Goal: Task Accomplishment & Management: Use online tool/utility

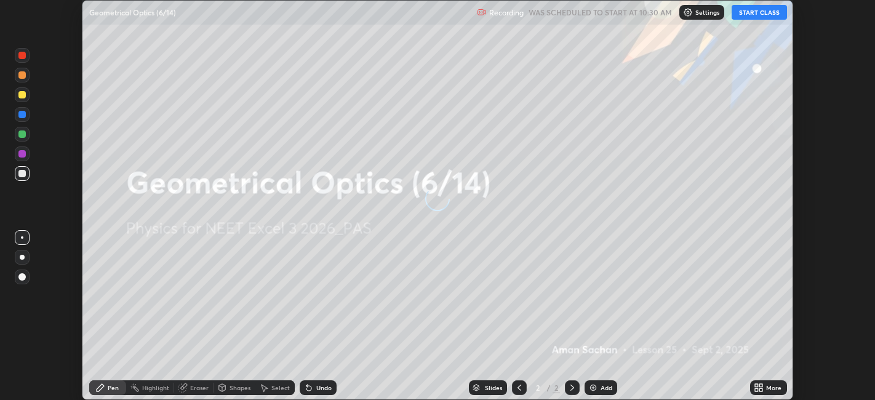
scroll to position [400, 874]
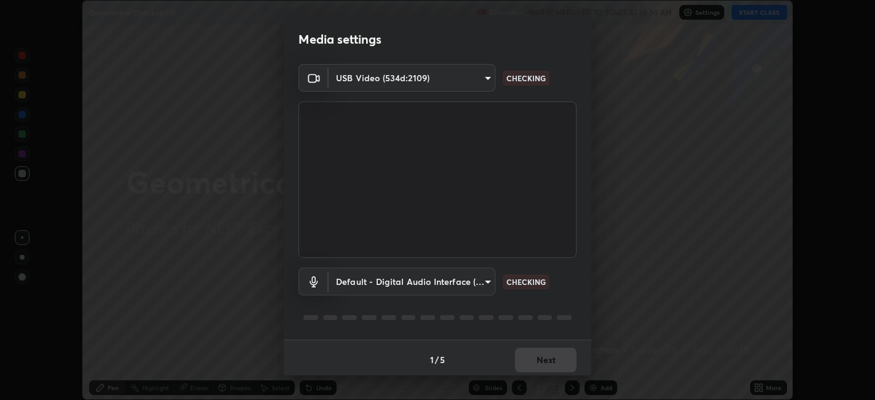
type input "052f9b30e05f62bb2e590cb50044ac96a00de3eab8a32c7a625fc31ec407be61"
click at [466, 278] on body "Erase all Geometrical Optics (6/14) Recording WAS SCHEDULED TO START AT 10:30 A…" at bounding box center [437, 200] width 875 height 400
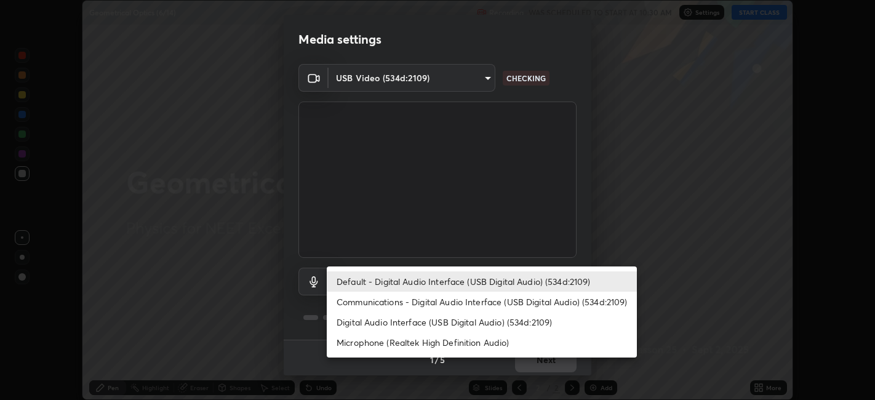
click at [384, 322] on li "Digital Audio Interface (USB Digital Audio) (534d:2109)" at bounding box center [482, 322] width 310 height 20
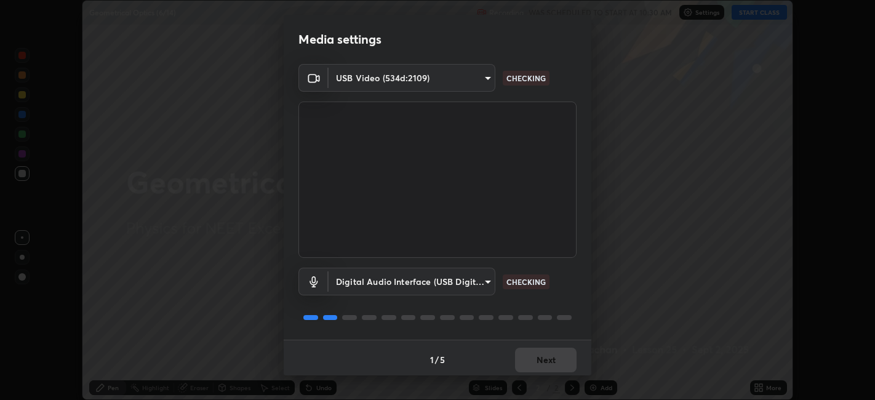
click at [408, 279] on body "Erase all Geometrical Optics (6/14) Recording WAS SCHEDULED TO START AT 10:30 A…" at bounding box center [437, 200] width 875 height 400
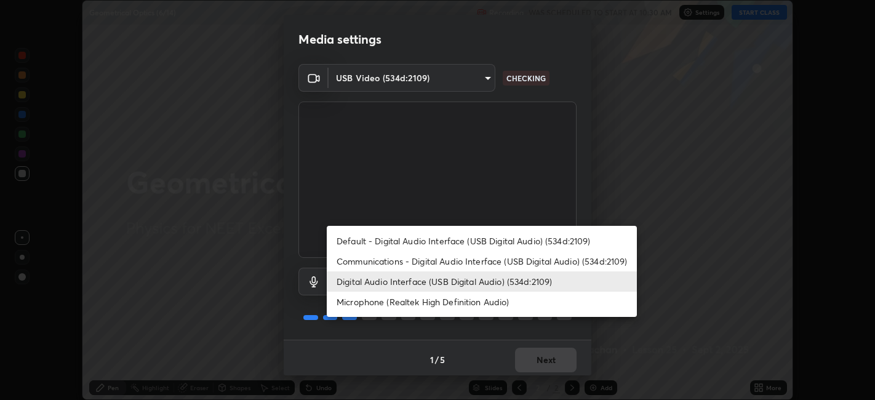
click at [389, 238] on li "Default - Digital Audio Interface (USB Digital Audio) (534d:2109)" at bounding box center [482, 241] width 310 height 20
type input "default"
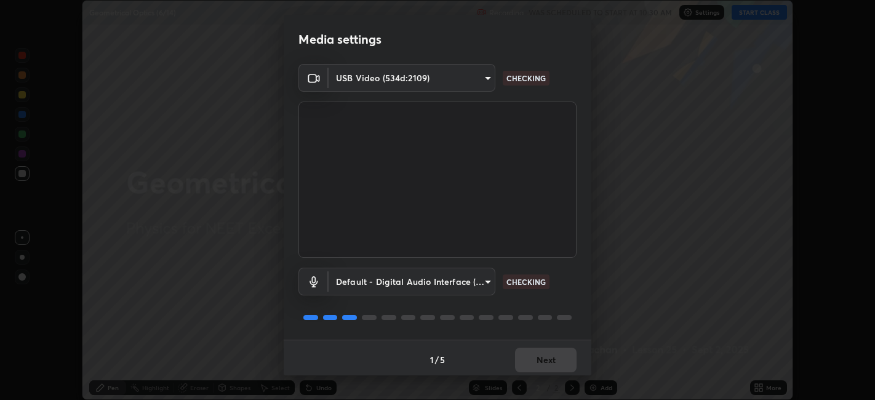
scroll to position [3, 0]
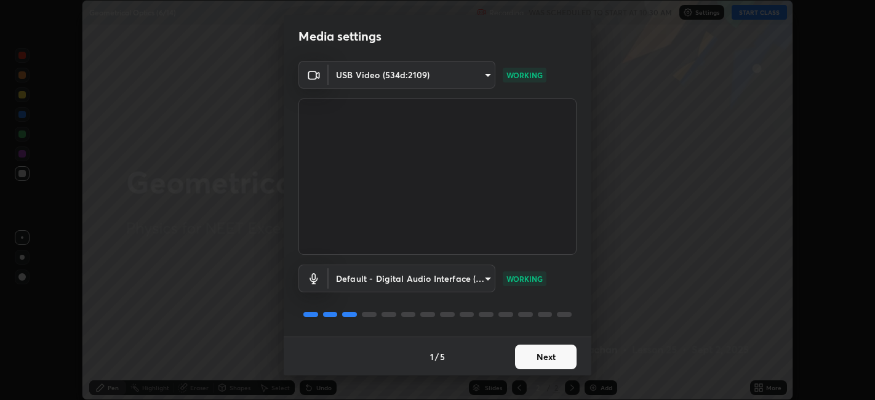
click at [544, 355] on button "Next" at bounding box center [546, 357] width 62 height 25
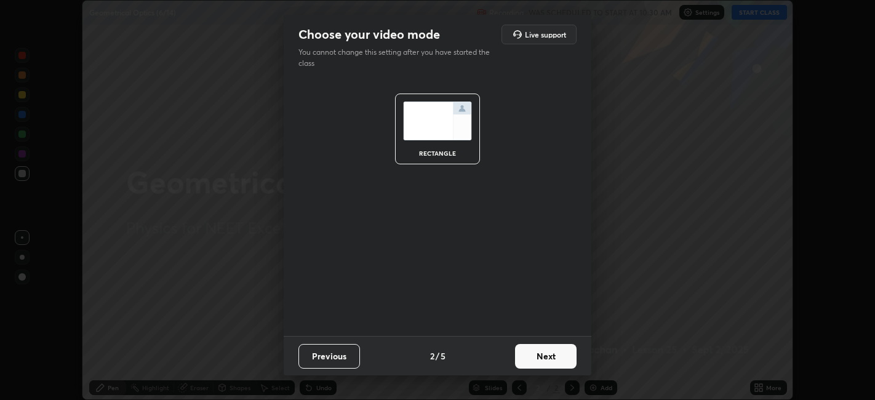
click at [544, 355] on button "Next" at bounding box center [546, 356] width 62 height 25
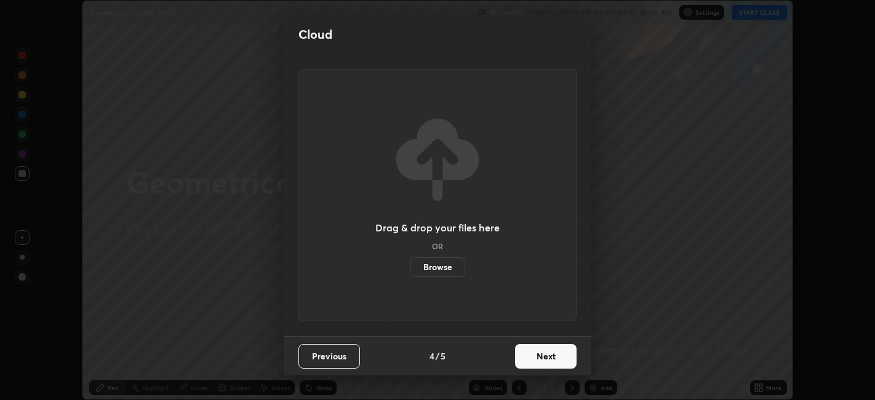
click at [544, 357] on button "Next" at bounding box center [546, 356] width 62 height 25
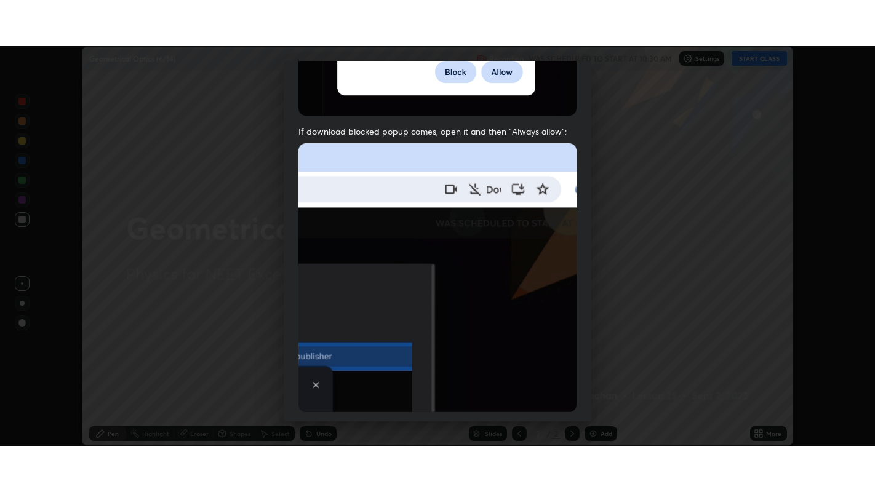
scroll to position [254, 0]
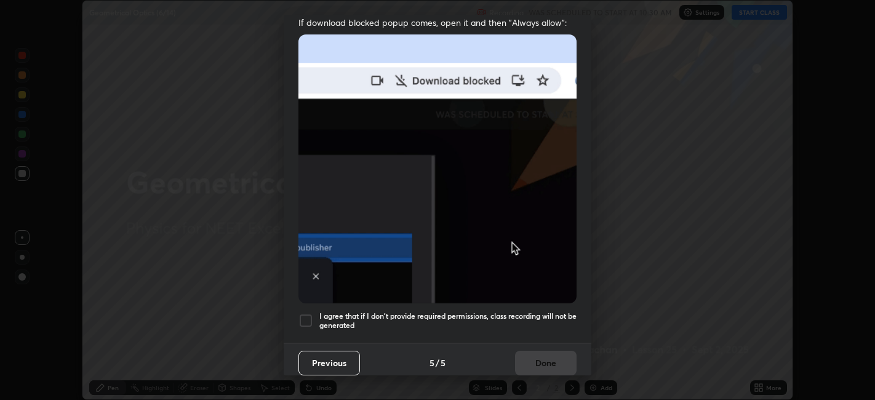
click at [526, 316] on h5 "I agree that if I don't provide required permissions, class recording will not …" at bounding box center [447, 320] width 257 height 19
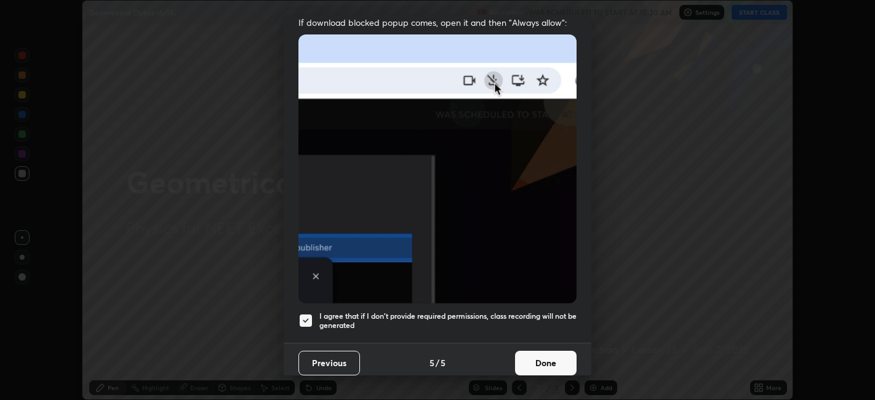
click at [531, 359] on button "Done" at bounding box center [546, 363] width 62 height 25
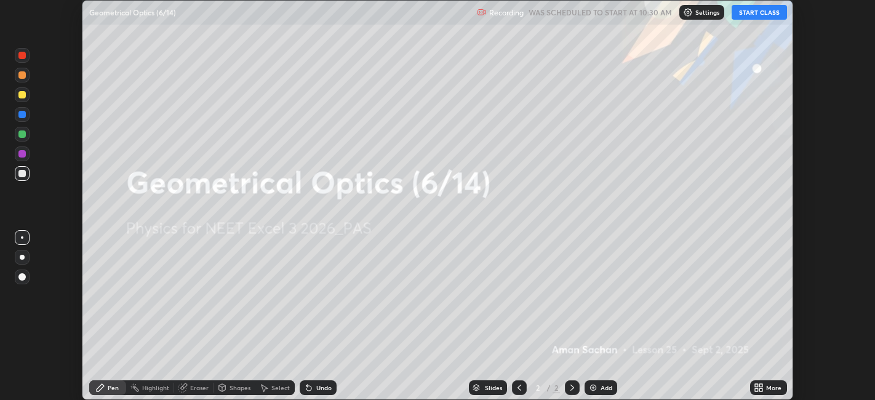
click at [767, 385] on div "More" at bounding box center [773, 388] width 15 height 6
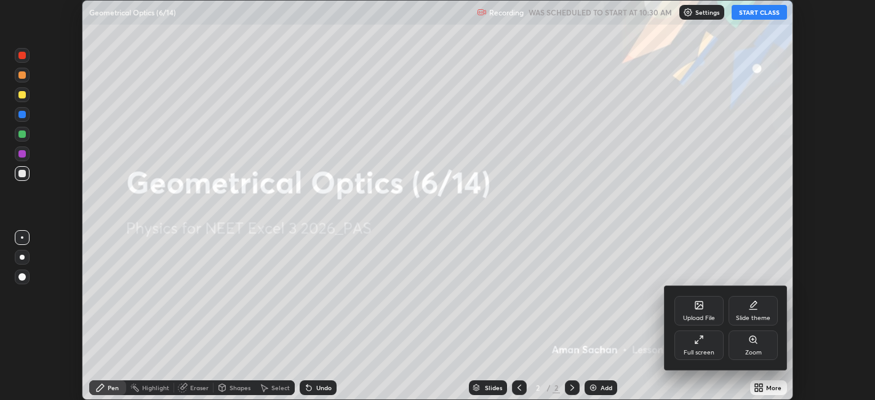
click at [699, 353] on div "Full screen" at bounding box center [699, 353] width 31 height 6
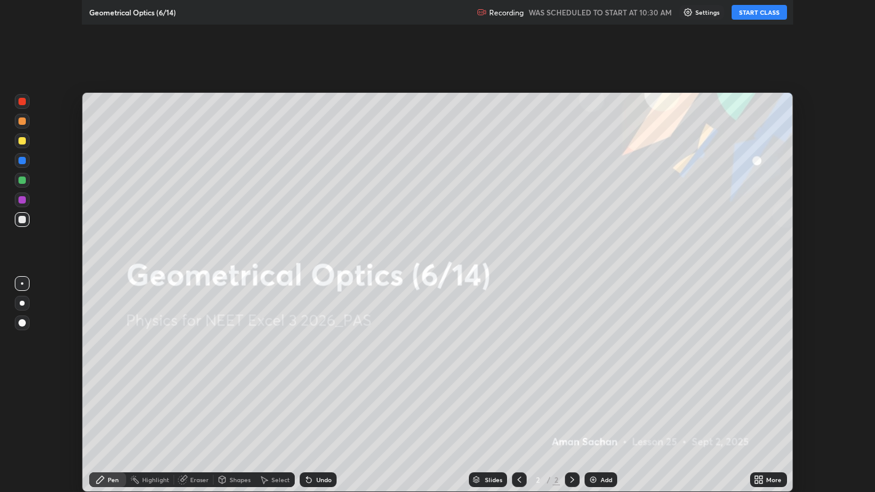
scroll to position [492, 875]
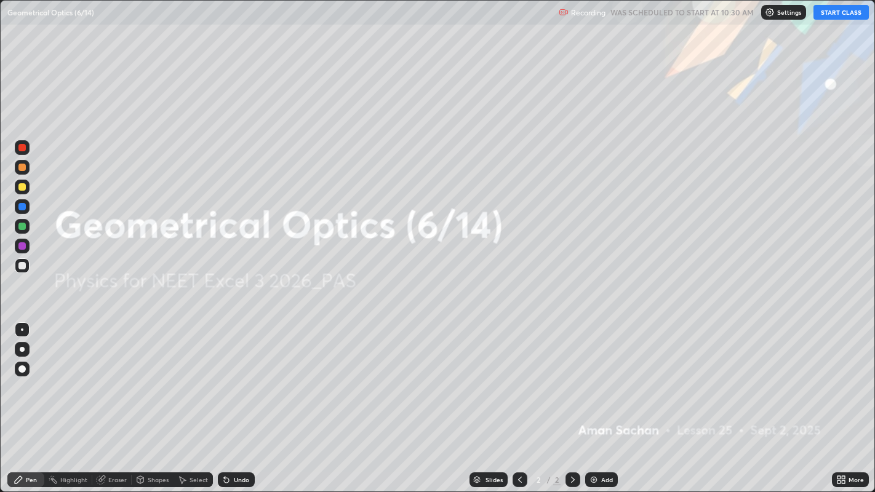
click at [831, 14] on button "START CLASS" at bounding box center [840, 12] width 55 height 15
click at [25, 187] on div at bounding box center [21, 186] width 7 height 7
click at [845, 399] on icon at bounding box center [841, 480] width 10 height 10
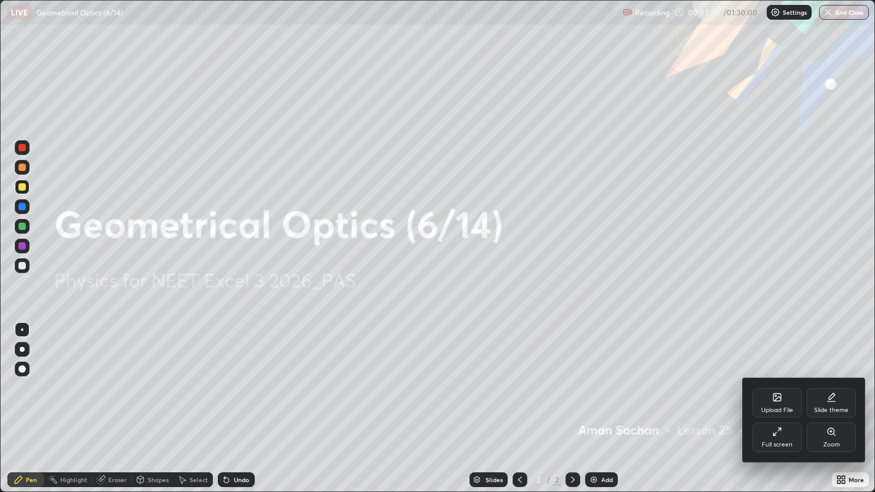
click at [828, 399] on icon at bounding box center [831, 398] width 10 height 10
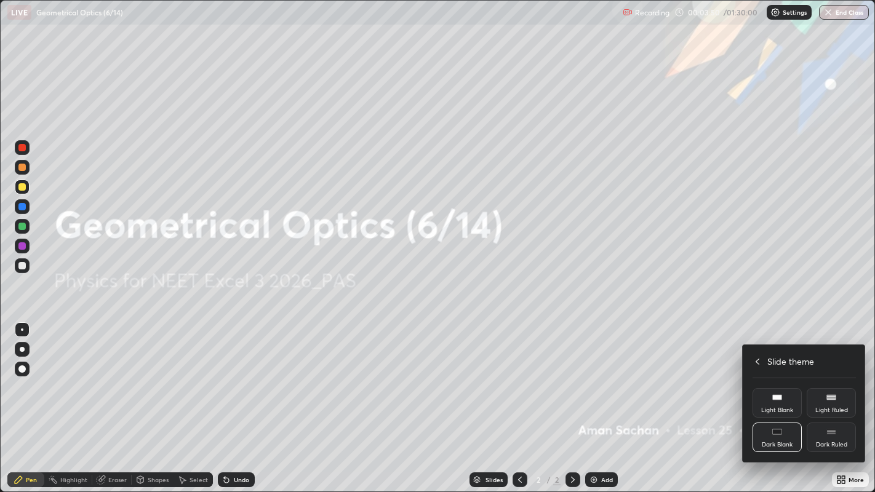
click at [823, 399] on div "Dark Ruled" at bounding box center [831, 438] width 49 height 30
click at [761, 362] on div "Slide theme" at bounding box center [804, 361] width 103 height 13
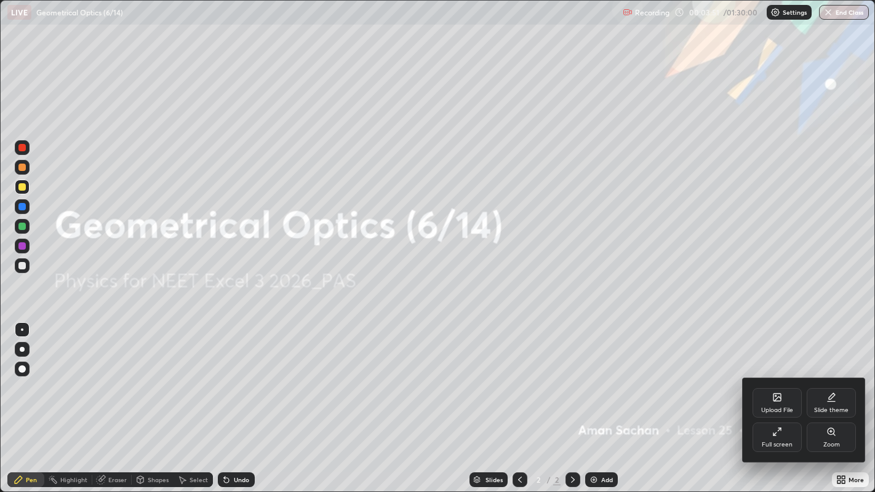
click at [757, 333] on div at bounding box center [437, 246] width 875 height 492
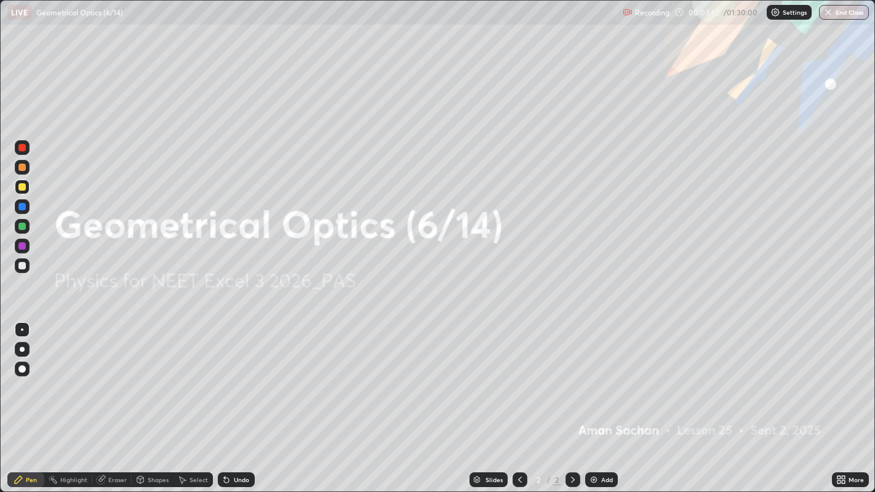
click at [601, 399] on div "Add" at bounding box center [607, 480] width 12 height 6
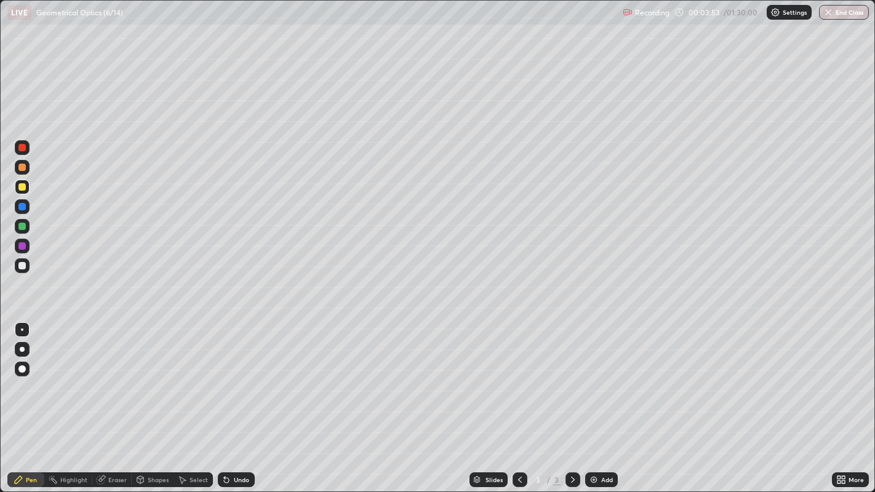
click at [29, 347] on div at bounding box center [22, 349] width 15 height 15
click at [22, 193] on div at bounding box center [22, 187] width 15 height 15
click at [159, 399] on div "Shapes" at bounding box center [158, 480] width 21 height 6
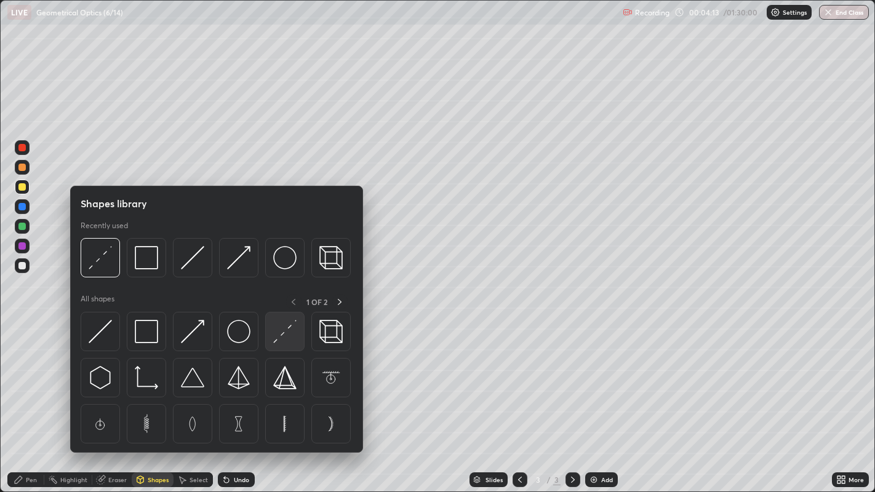
click at [284, 343] on img at bounding box center [284, 331] width 23 height 23
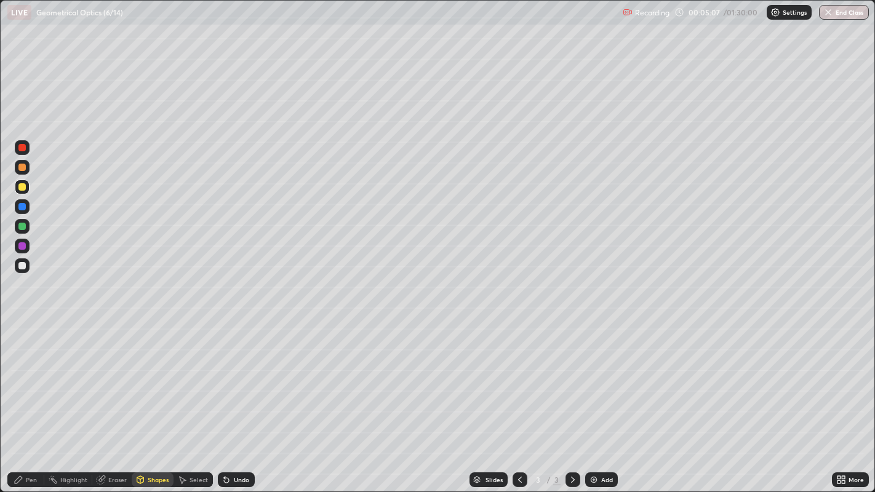
click at [241, 399] on div "Undo" at bounding box center [241, 480] width 15 height 6
click at [28, 399] on div "Pen" at bounding box center [31, 480] width 11 height 6
click at [238, 399] on div "Undo" at bounding box center [241, 480] width 15 height 6
click at [154, 399] on div "Shapes" at bounding box center [158, 480] width 21 height 6
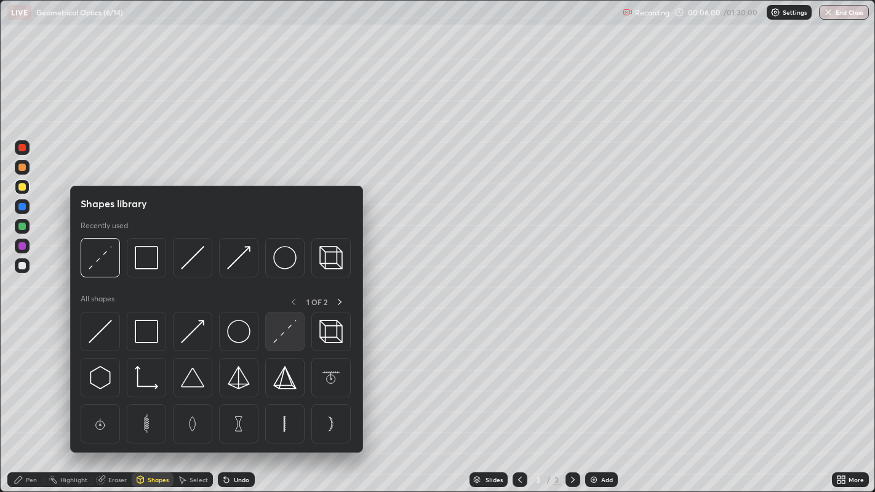
click at [282, 340] on img at bounding box center [284, 331] width 23 height 23
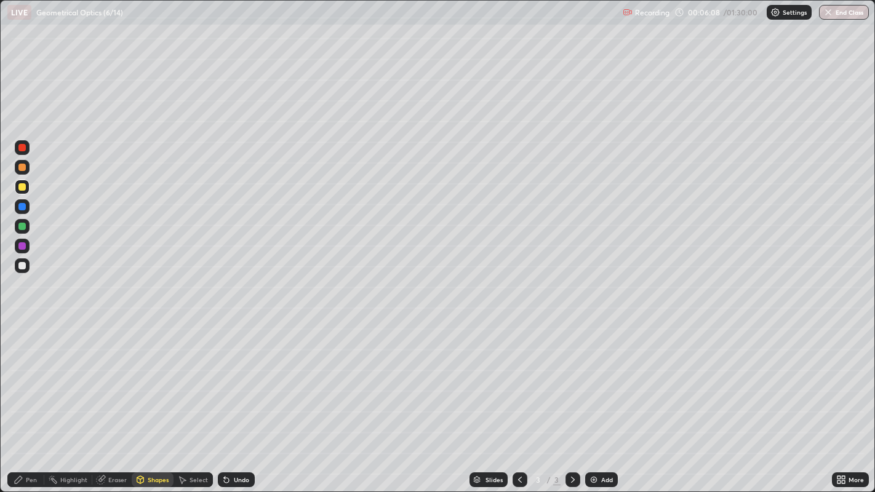
click at [31, 399] on div "Pen" at bounding box center [31, 480] width 11 height 6
click at [25, 226] on div at bounding box center [21, 226] width 7 height 7
click at [25, 267] on div at bounding box center [21, 265] width 7 height 7
click at [23, 224] on div at bounding box center [21, 226] width 7 height 7
click at [190, 399] on div "Select" at bounding box center [199, 480] width 18 height 6
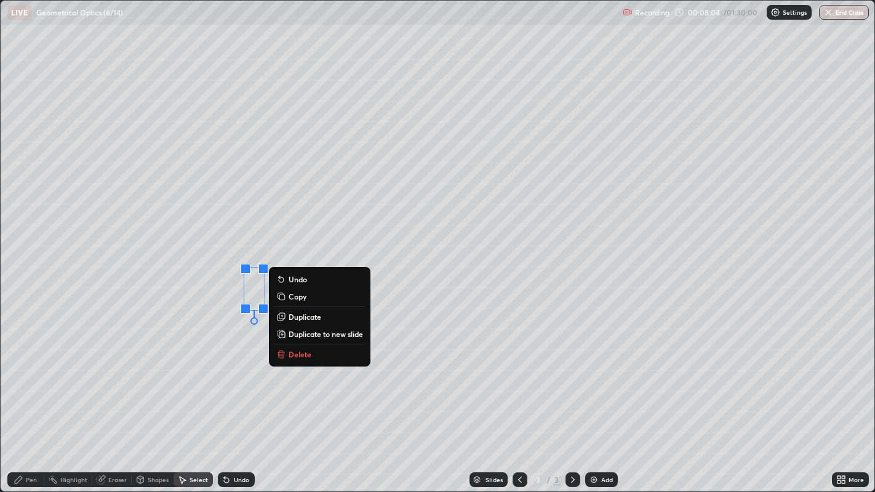
click at [174, 399] on div "0 ° Undo Copy Duplicate Duplicate to new slide Delete" at bounding box center [438, 247] width 874 height 492
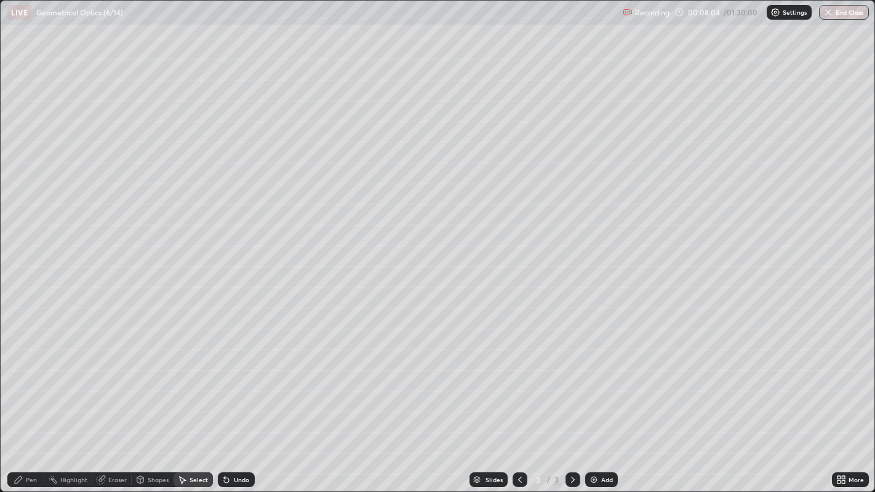
click at [31, 399] on div "Pen" at bounding box center [31, 480] width 11 height 6
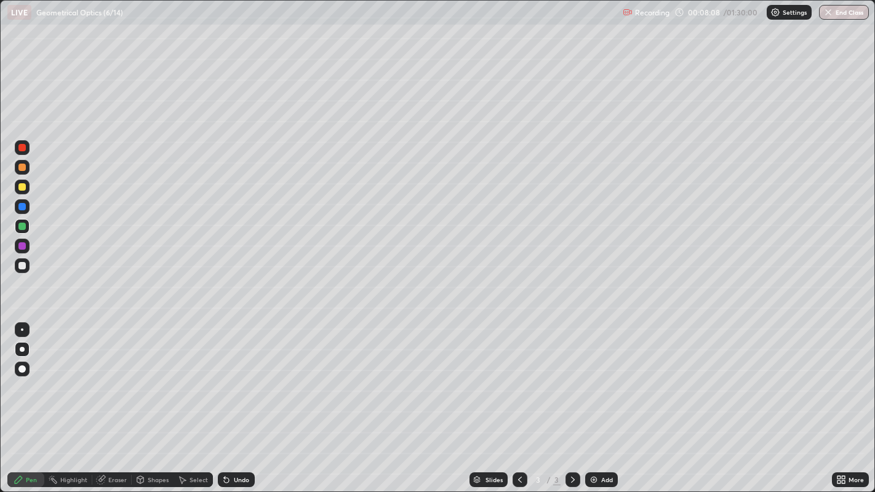
click at [20, 268] on div at bounding box center [21, 265] width 7 height 7
click at [24, 226] on div at bounding box center [21, 226] width 7 height 7
click at [20, 265] on div at bounding box center [21, 265] width 7 height 7
click at [25, 247] on div at bounding box center [21, 245] width 7 height 7
click at [22, 186] on div at bounding box center [21, 186] width 7 height 7
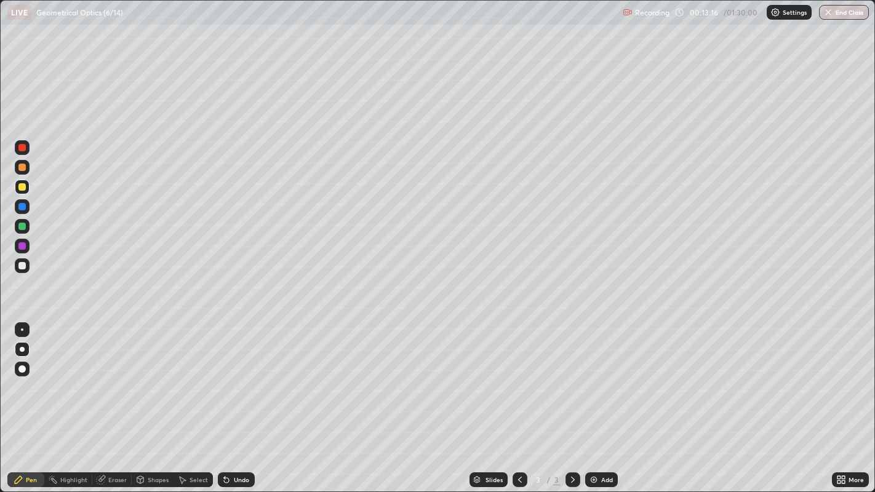
click at [188, 399] on div "Select" at bounding box center [193, 480] width 39 height 15
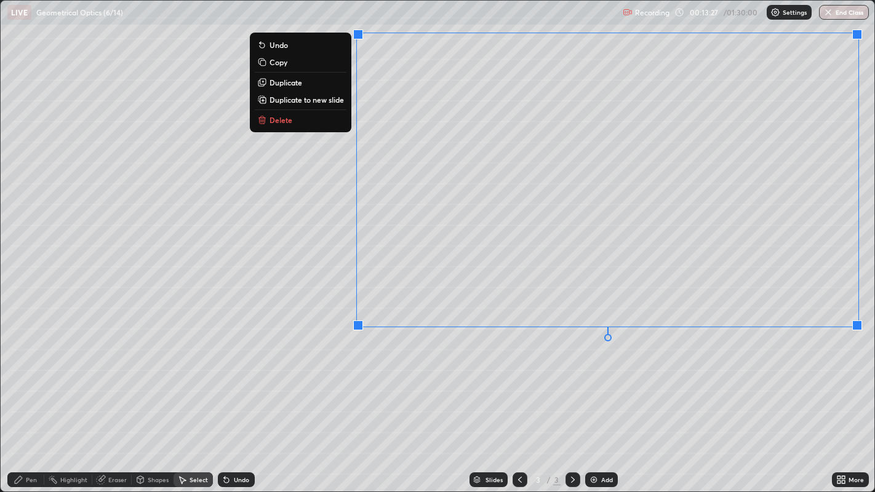
click at [252, 349] on div "0 ° Undo Copy Duplicate Duplicate to new slide Delete" at bounding box center [438, 247] width 874 height 492
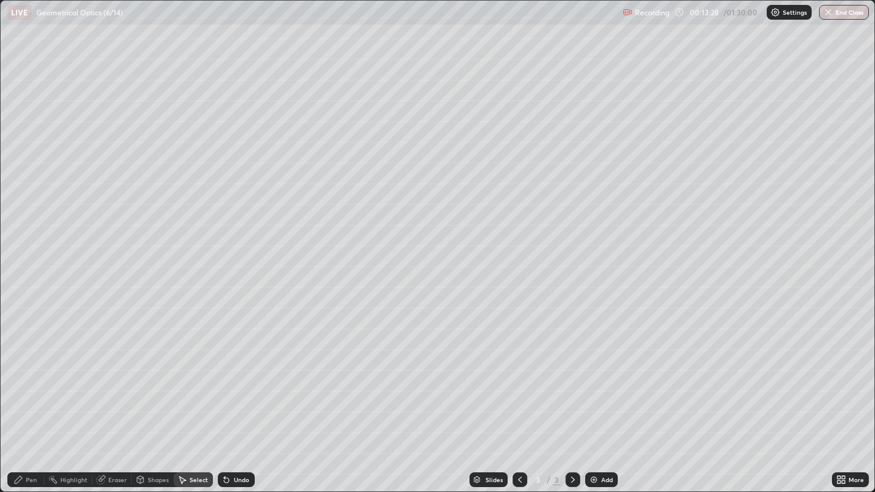
click at [31, 399] on div "Pen" at bounding box center [31, 480] width 11 height 6
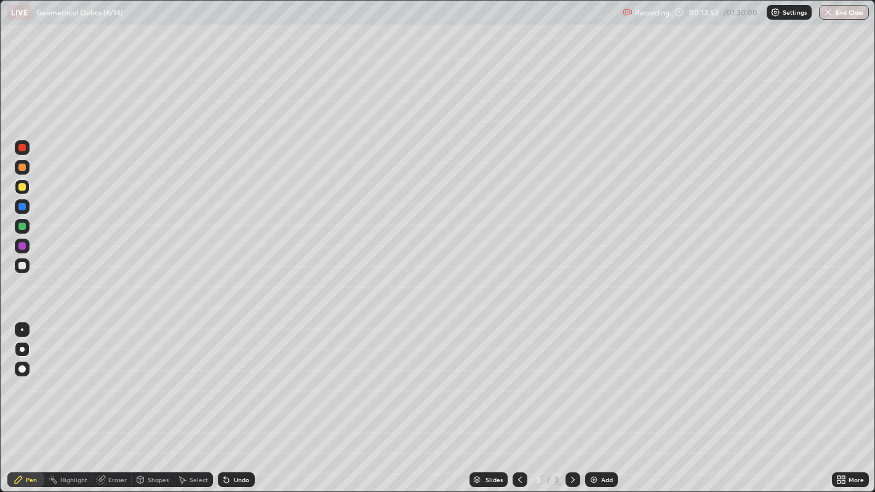
click at [23, 223] on div at bounding box center [21, 226] width 7 height 7
click at [100, 399] on icon at bounding box center [101, 480] width 8 height 8
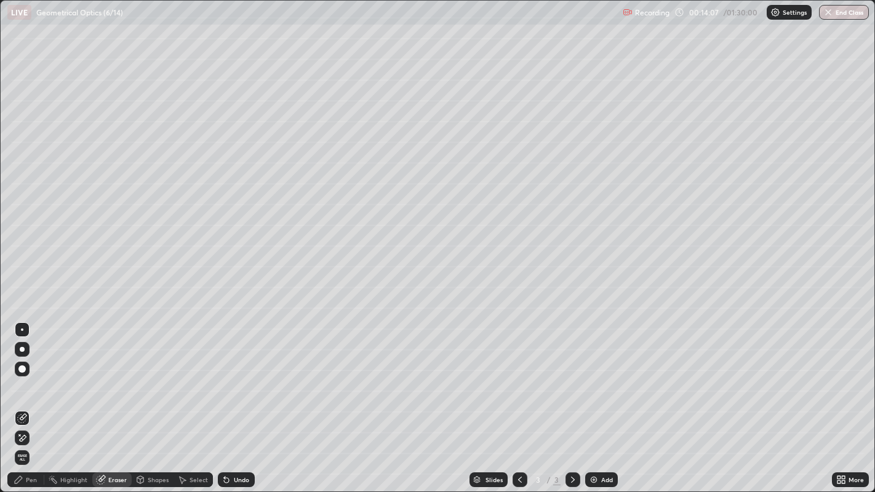
click at [28, 399] on div "Pen" at bounding box center [31, 480] width 11 height 6
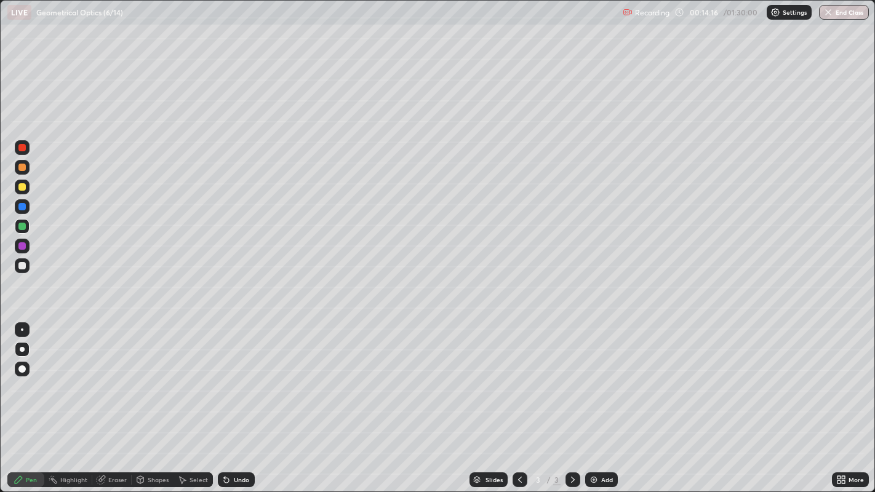
click at [23, 191] on div at bounding box center [22, 187] width 15 height 15
click at [22, 266] on div at bounding box center [21, 265] width 7 height 7
click at [22, 349] on div at bounding box center [22, 349] width 5 height 5
click at [111, 399] on div "Eraser" at bounding box center [117, 480] width 18 height 6
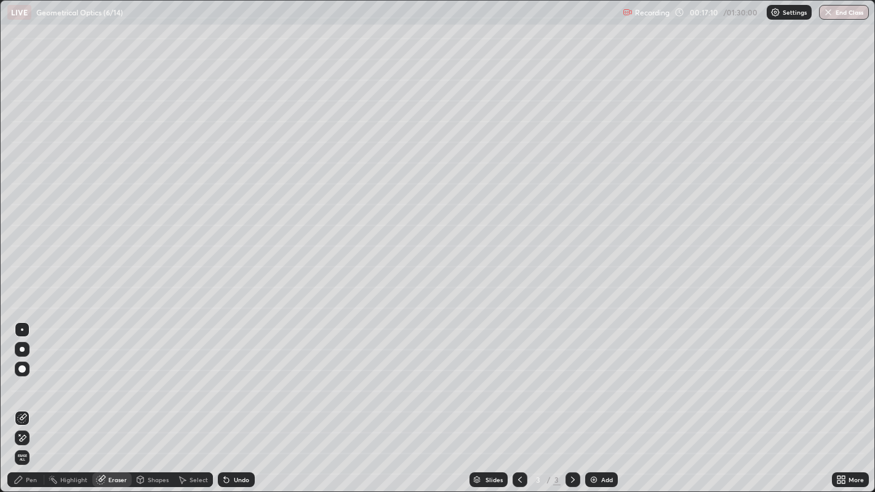
click at [23, 399] on div "Pen" at bounding box center [25, 480] width 37 height 15
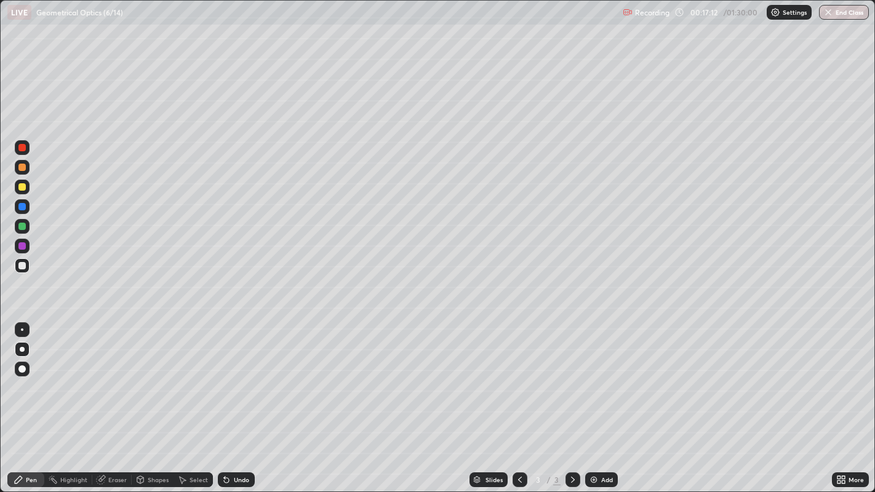
click at [23, 190] on div at bounding box center [21, 186] width 7 height 7
click at [104, 399] on icon at bounding box center [101, 480] width 10 height 10
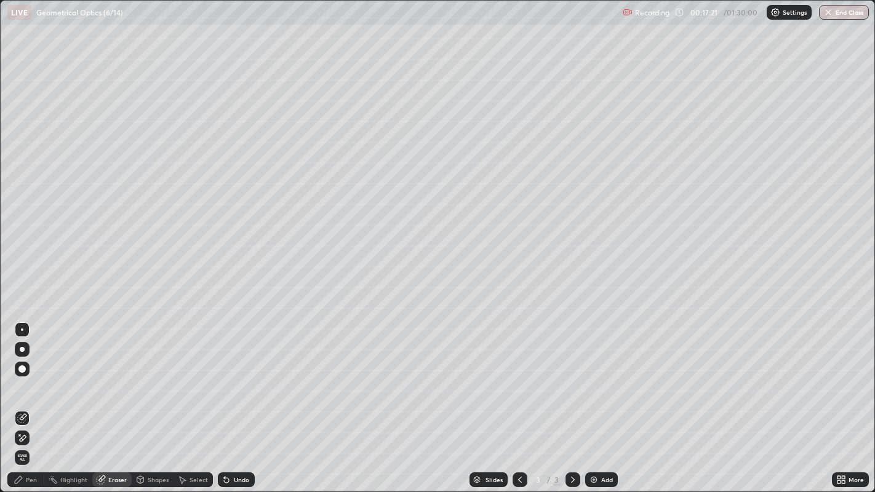
click at [26, 399] on div "Pen" at bounding box center [31, 480] width 11 height 6
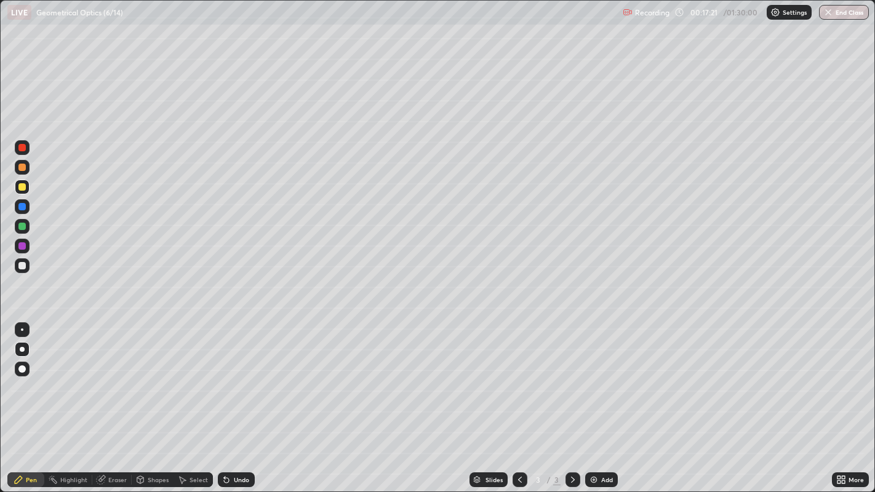
click at [25, 265] on div at bounding box center [21, 265] width 7 height 7
click at [234, 399] on div "Undo" at bounding box center [241, 480] width 15 height 6
click at [22, 207] on div at bounding box center [21, 206] width 7 height 7
click at [150, 399] on div "Shapes" at bounding box center [153, 480] width 42 height 15
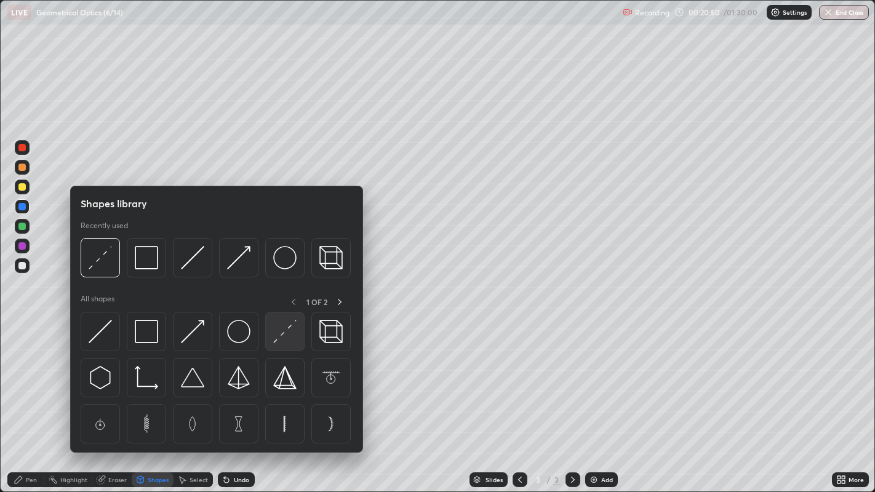
click at [294, 333] on img at bounding box center [284, 331] width 23 height 23
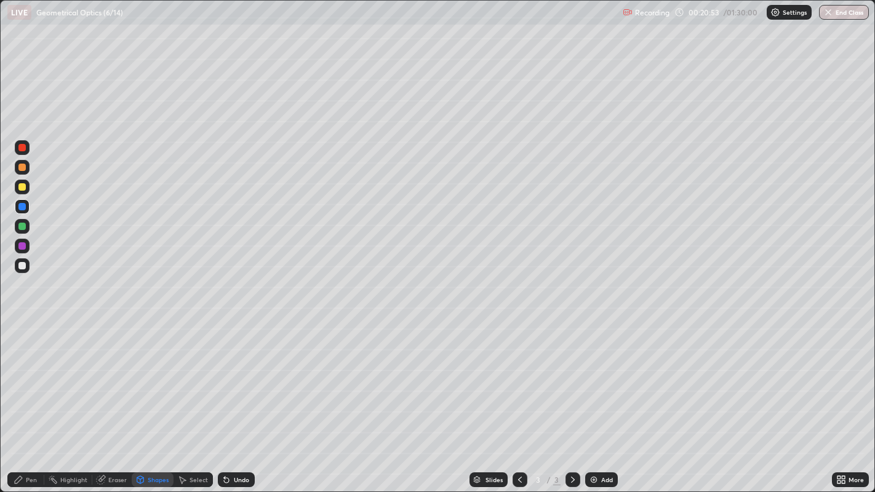
click at [25, 244] on div at bounding box center [21, 245] width 7 height 7
click at [605, 399] on div "Add" at bounding box center [607, 480] width 12 height 6
click at [22, 266] on div at bounding box center [21, 265] width 7 height 7
click at [234, 399] on div "Undo" at bounding box center [241, 480] width 15 height 6
click at [27, 399] on div "Pen" at bounding box center [25, 480] width 37 height 15
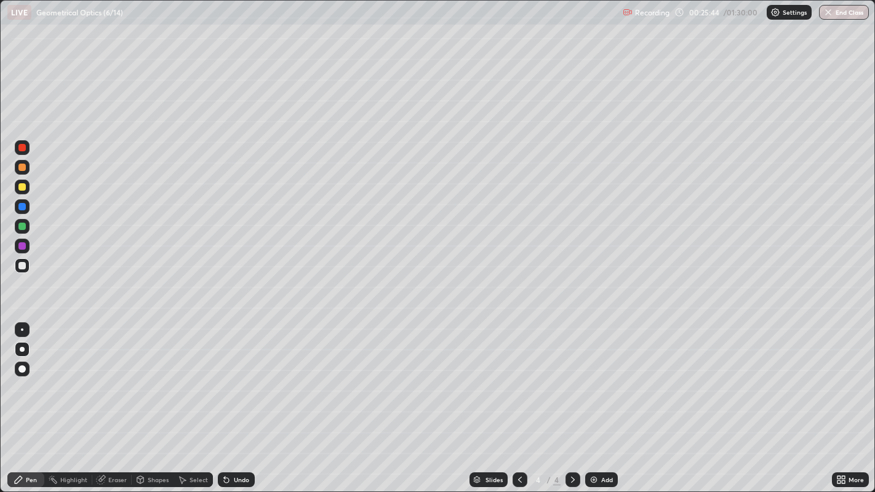
click at [24, 268] on div at bounding box center [21, 265] width 7 height 7
click at [25, 228] on div at bounding box center [21, 226] width 7 height 7
click at [20, 186] on div at bounding box center [21, 186] width 7 height 7
click at [22, 266] on div at bounding box center [21, 265] width 7 height 7
click at [29, 230] on div at bounding box center [22, 226] width 15 height 15
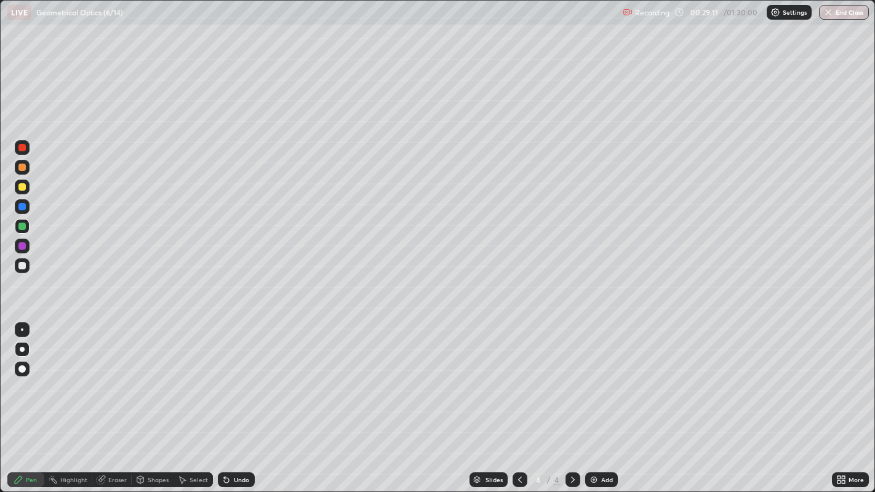
click at [25, 263] on div at bounding box center [21, 265] width 7 height 7
click at [25, 208] on div at bounding box center [21, 206] width 7 height 7
click at [23, 187] on div at bounding box center [21, 186] width 7 height 7
click at [518, 399] on icon at bounding box center [520, 480] width 10 height 10
click at [572, 399] on icon at bounding box center [573, 480] width 10 height 10
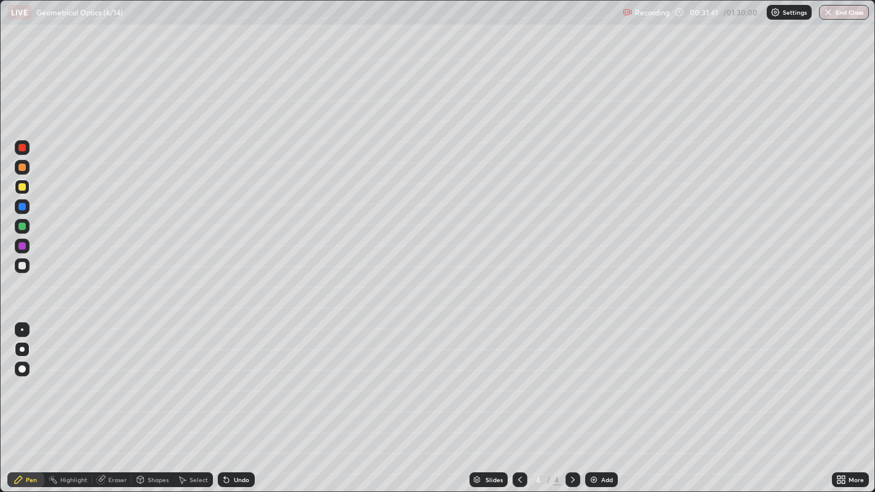
click at [572, 399] on icon at bounding box center [573, 480] width 10 height 10
click at [571, 399] on icon at bounding box center [573, 480] width 4 height 6
click at [601, 399] on div "Add" at bounding box center [607, 480] width 12 height 6
click at [19, 187] on div at bounding box center [21, 186] width 7 height 7
click at [23, 265] on div at bounding box center [21, 265] width 7 height 7
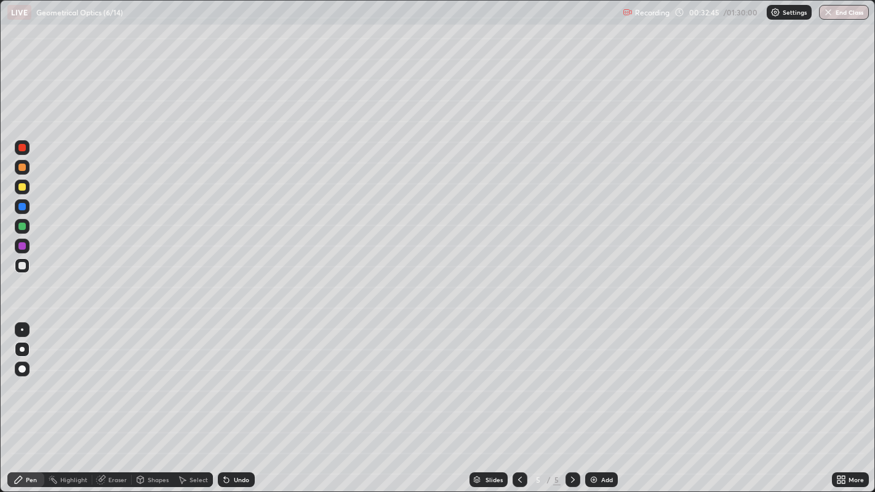
click at [25, 226] on div at bounding box center [21, 226] width 7 height 7
click at [23, 268] on div at bounding box center [21, 265] width 7 height 7
click at [21, 227] on div at bounding box center [21, 226] width 7 height 7
click at [231, 399] on div "Undo" at bounding box center [236, 480] width 37 height 15
click at [230, 399] on div "Undo" at bounding box center [236, 480] width 37 height 15
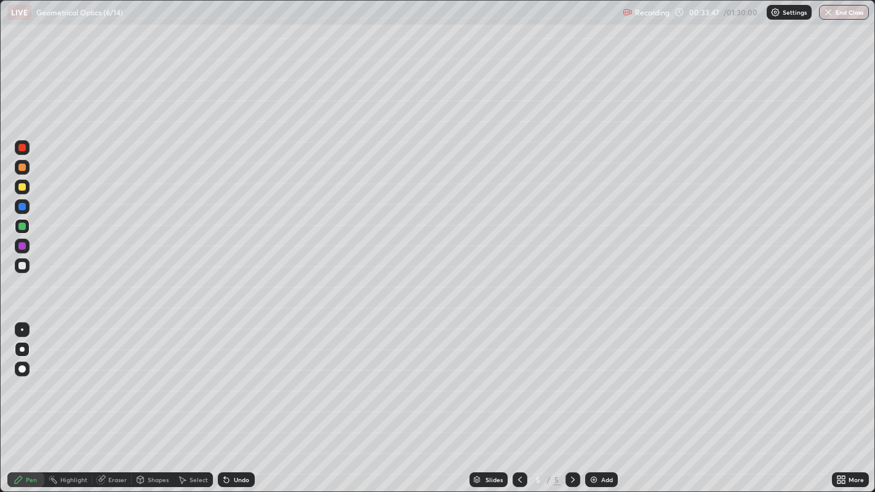
click at [230, 399] on div "Undo" at bounding box center [236, 480] width 37 height 15
click at [231, 399] on div "Undo" at bounding box center [236, 480] width 37 height 15
click at [228, 399] on div "Undo" at bounding box center [236, 480] width 37 height 15
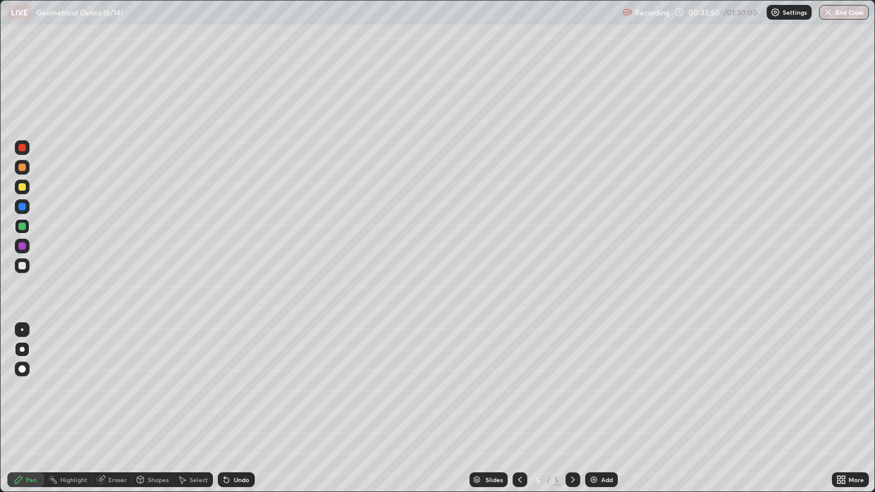
click at [21, 263] on div at bounding box center [21, 265] width 7 height 7
click at [22, 265] on div at bounding box center [21, 265] width 7 height 7
click at [23, 187] on div at bounding box center [21, 186] width 7 height 7
click at [234, 399] on div "Undo" at bounding box center [241, 480] width 15 height 6
click at [154, 399] on div "Shapes" at bounding box center [158, 480] width 21 height 6
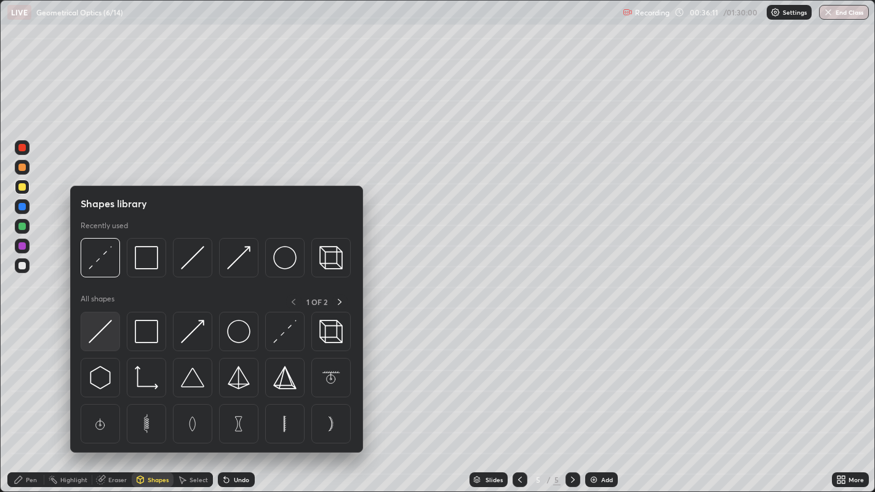
click at [108, 334] on img at bounding box center [100, 331] width 23 height 23
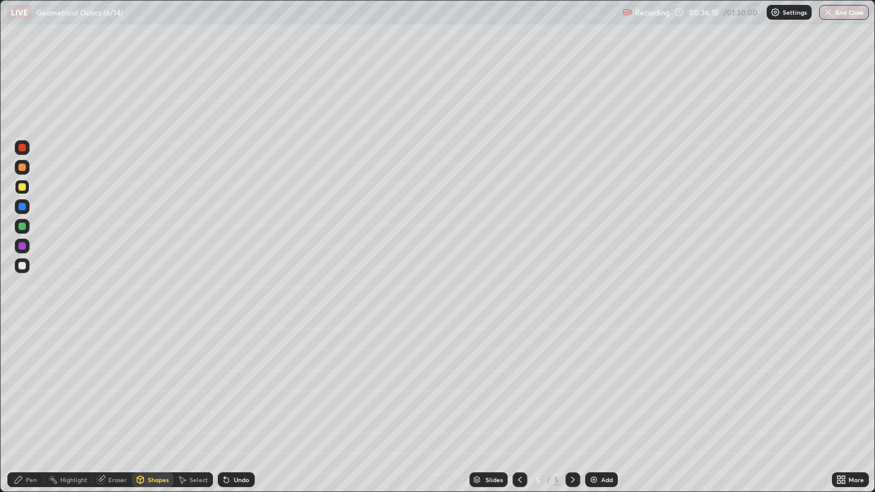
click at [31, 399] on div "Pen" at bounding box center [31, 480] width 11 height 6
click at [23, 265] on div at bounding box center [21, 265] width 7 height 7
click at [23, 187] on div at bounding box center [21, 186] width 7 height 7
click at [25, 266] on div at bounding box center [21, 265] width 7 height 7
click at [247, 399] on div "Undo" at bounding box center [241, 480] width 15 height 6
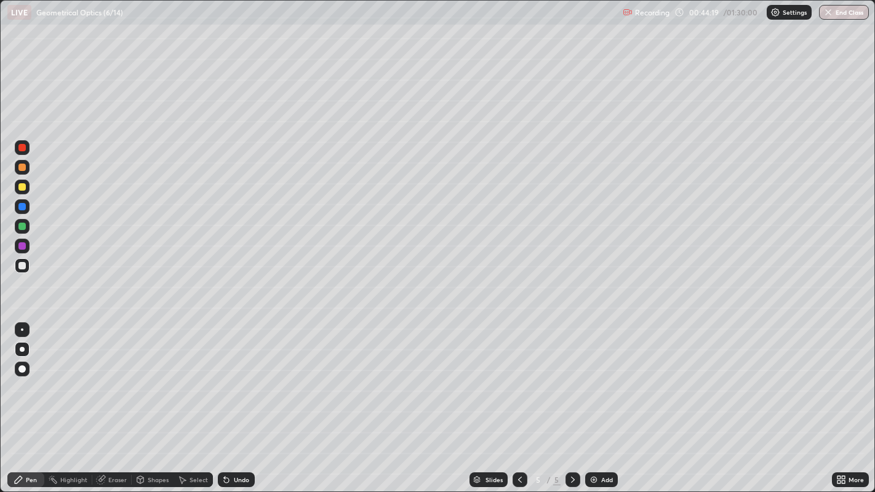
click at [18, 227] on div at bounding box center [21, 226] width 7 height 7
click at [230, 399] on div "Undo" at bounding box center [236, 480] width 37 height 15
click at [229, 399] on icon at bounding box center [227, 480] width 10 height 10
click at [225, 399] on icon at bounding box center [226, 480] width 5 height 5
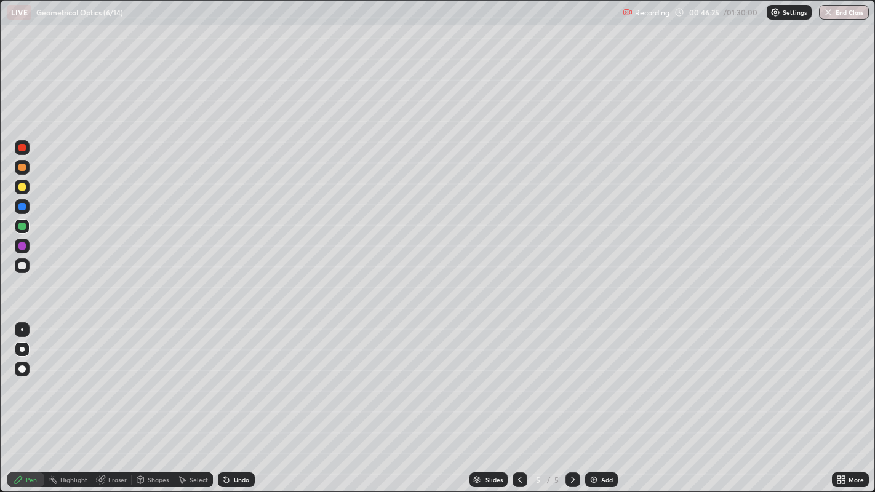
click at [225, 399] on icon at bounding box center [226, 480] width 5 height 5
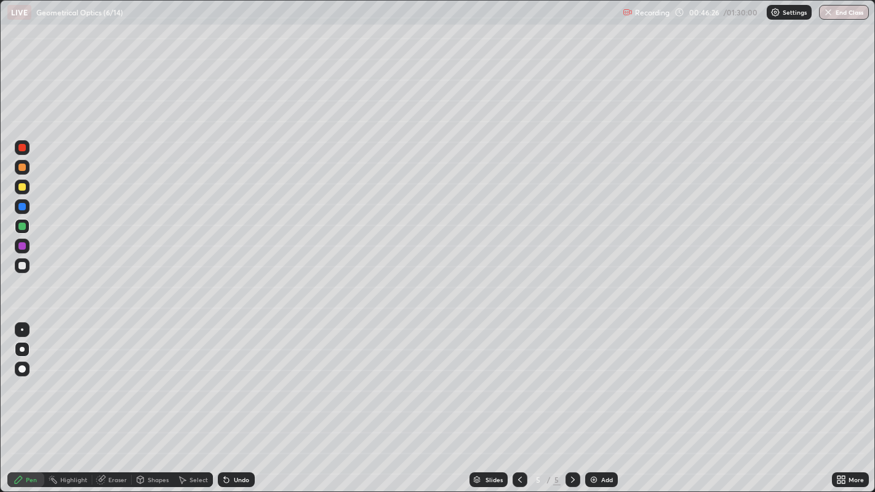
click at [225, 399] on icon at bounding box center [226, 480] width 5 height 5
click at [227, 399] on icon at bounding box center [227, 480] width 10 height 10
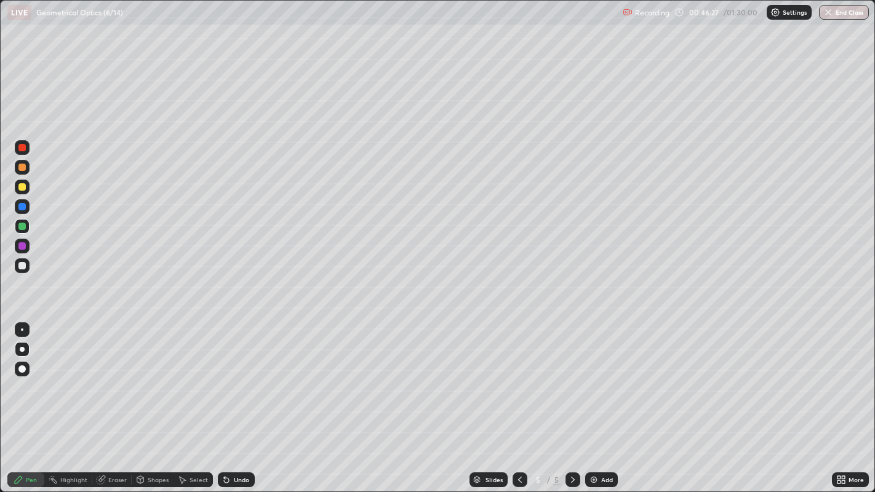
click at [225, 399] on icon at bounding box center [226, 480] width 5 height 5
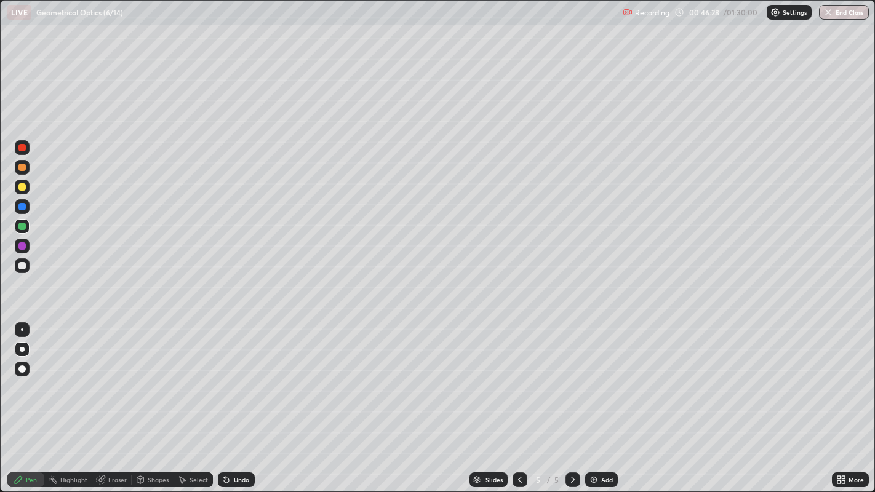
click at [225, 399] on icon at bounding box center [226, 480] width 5 height 5
click at [224, 399] on icon at bounding box center [226, 480] width 5 height 5
click at [225, 399] on icon at bounding box center [226, 480] width 5 height 5
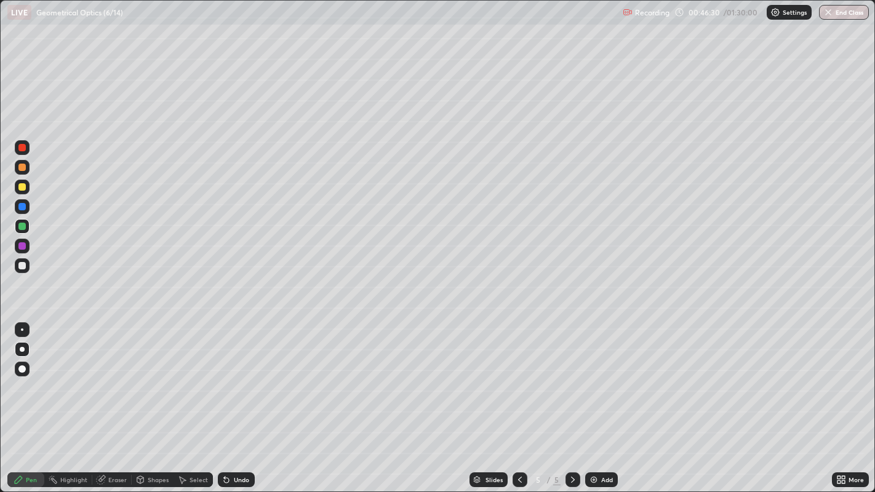
click at [225, 399] on icon at bounding box center [226, 480] width 5 height 5
click at [603, 399] on div "Add" at bounding box center [607, 480] width 12 height 6
click at [21, 177] on div at bounding box center [22, 187] width 15 height 20
click at [23, 264] on div at bounding box center [21, 265] width 7 height 7
click at [517, 399] on icon at bounding box center [520, 480] width 10 height 10
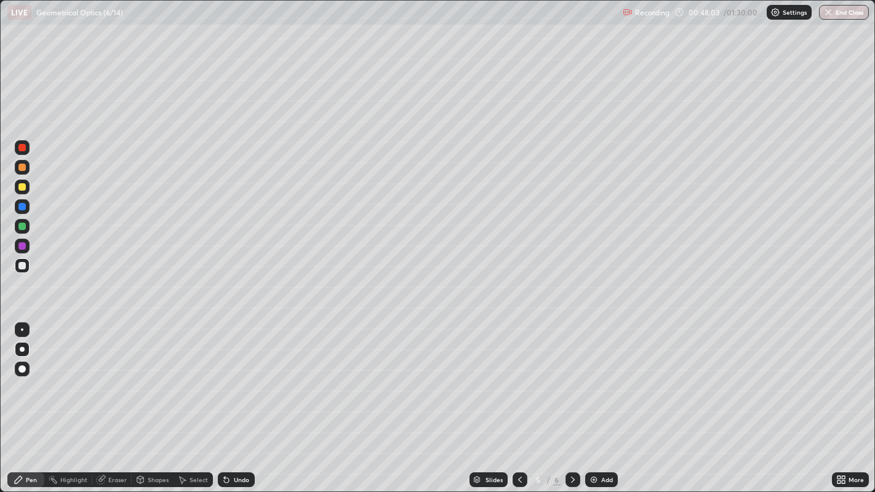
click at [518, 399] on icon at bounding box center [520, 480] width 10 height 10
click at [518, 399] on icon at bounding box center [520, 480] width 4 height 6
click at [517, 399] on icon at bounding box center [520, 480] width 10 height 10
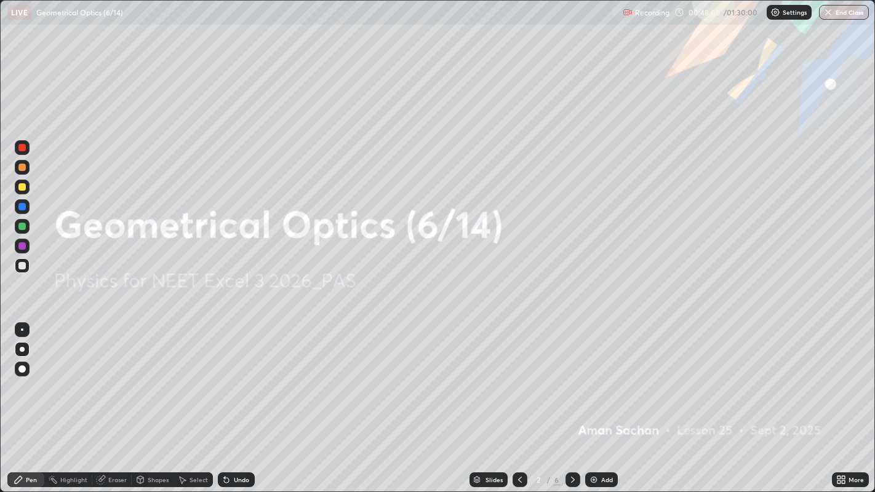
click at [572, 399] on icon at bounding box center [573, 480] width 4 height 6
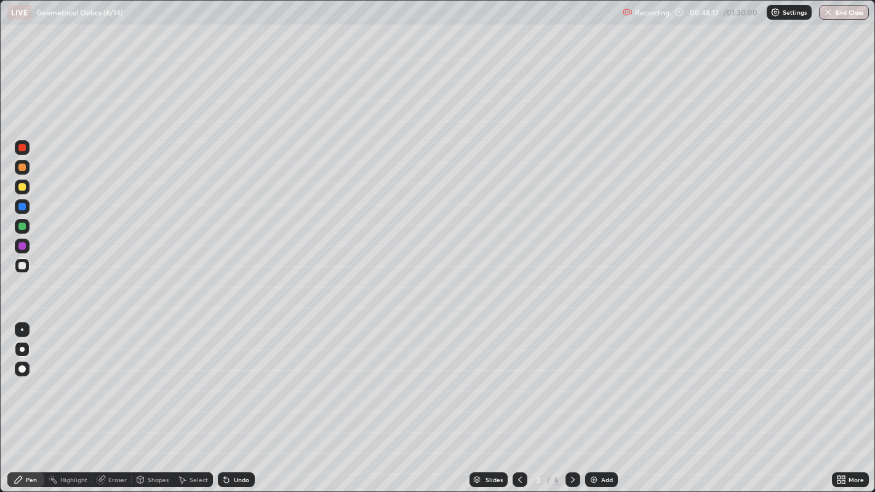
click at [569, 399] on icon at bounding box center [573, 480] width 10 height 10
click at [572, 399] on icon at bounding box center [573, 480] width 10 height 10
click at [569, 399] on icon at bounding box center [573, 480] width 10 height 10
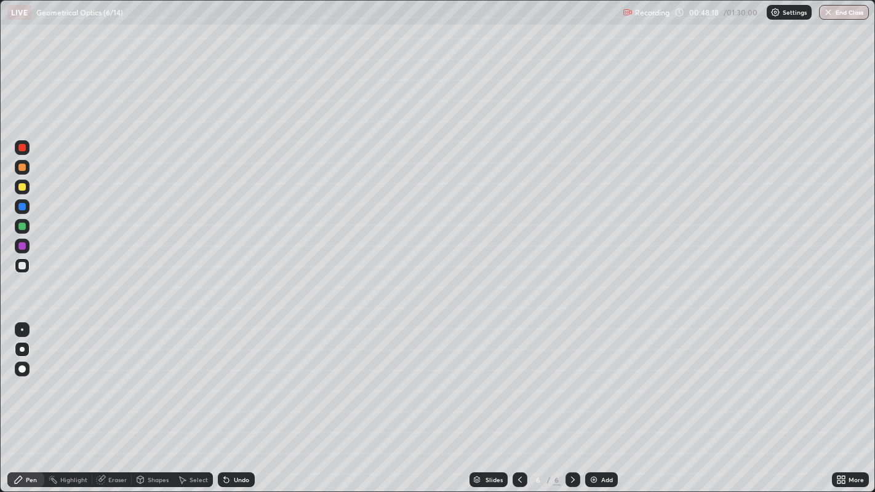
click at [569, 399] on icon at bounding box center [573, 480] width 10 height 10
click at [24, 206] on div at bounding box center [21, 206] width 7 height 7
click at [26, 267] on div at bounding box center [22, 265] width 15 height 15
click at [25, 227] on div at bounding box center [21, 226] width 7 height 7
click at [22, 186] on div at bounding box center [21, 186] width 7 height 7
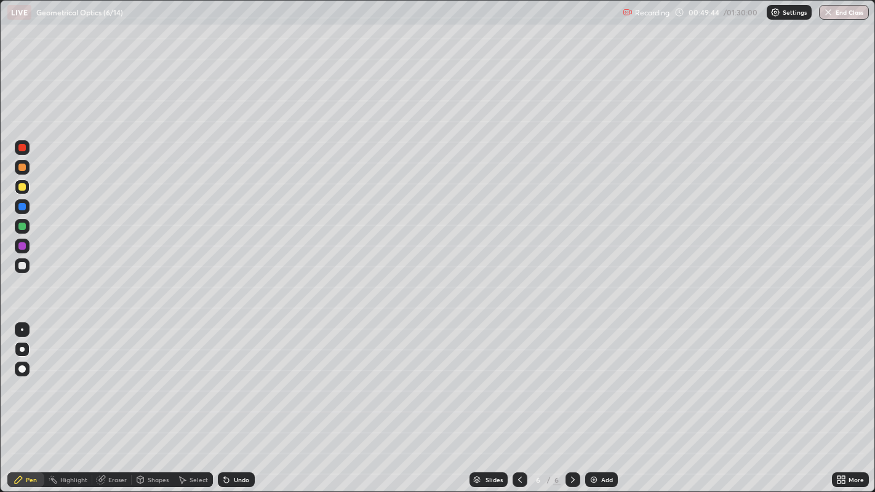
click at [154, 399] on div "Shapes" at bounding box center [158, 480] width 21 height 6
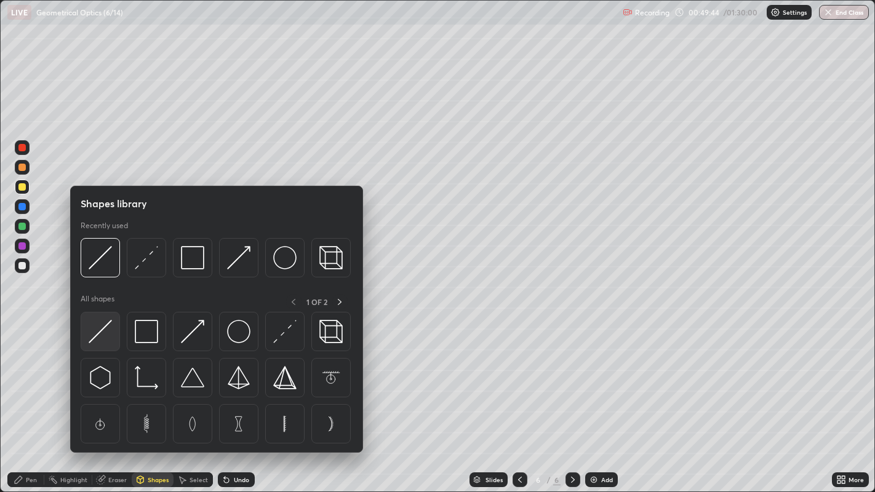
click at [102, 337] on img at bounding box center [100, 331] width 23 height 23
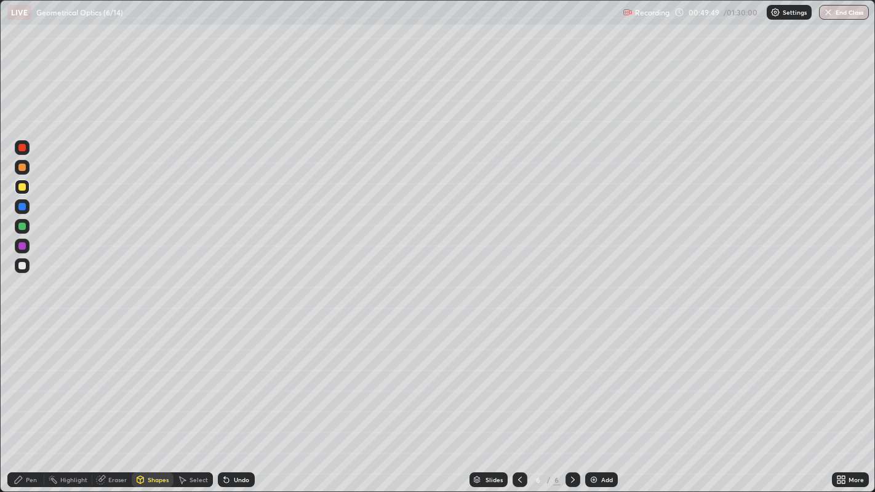
click at [39, 399] on div "Pen" at bounding box center [25, 480] width 37 height 15
click at [28, 227] on div at bounding box center [22, 226] width 15 height 15
click at [25, 273] on div at bounding box center [22, 265] width 15 height 15
click at [23, 185] on div at bounding box center [21, 186] width 7 height 7
click at [25, 265] on div at bounding box center [21, 265] width 7 height 7
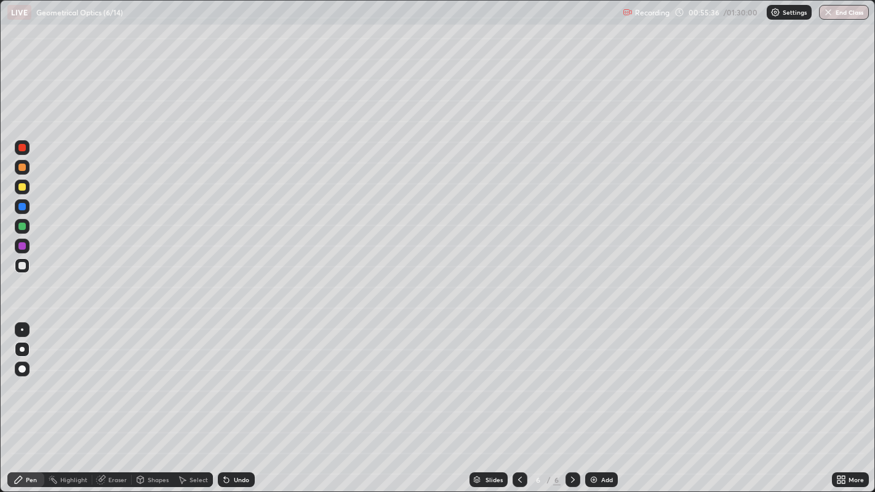
click at [153, 399] on div "Shapes" at bounding box center [158, 480] width 21 height 6
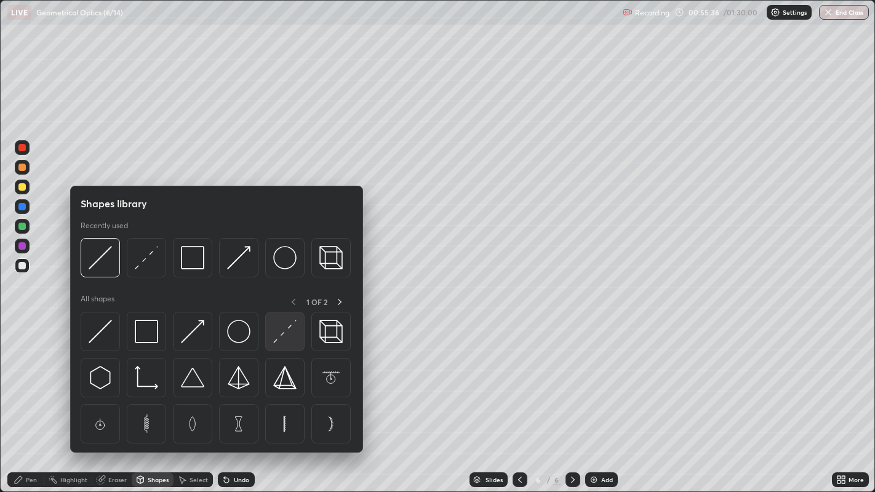
click at [284, 330] on img at bounding box center [284, 331] width 23 height 23
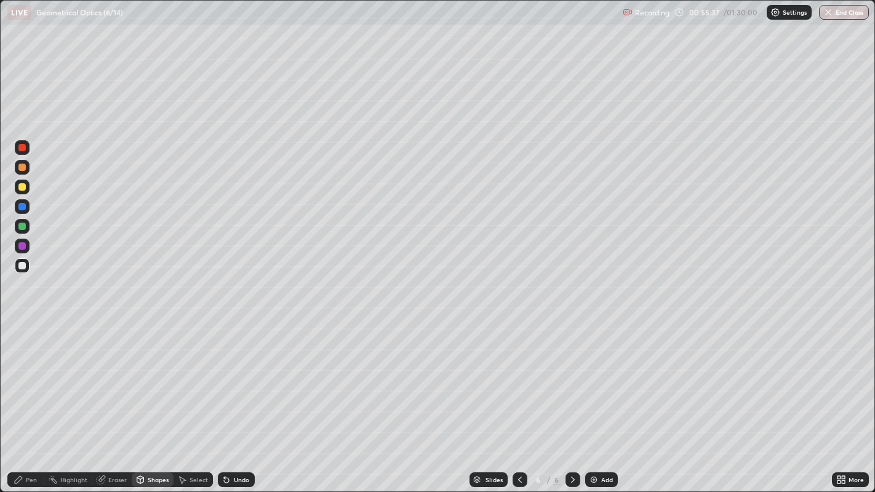
click at [23, 247] on div at bounding box center [21, 245] width 7 height 7
click at [22, 187] on div at bounding box center [21, 186] width 7 height 7
click at [597, 399] on div "Add" at bounding box center [601, 480] width 33 height 15
click at [22, 399] on icon at bounding box center [18, 479] width 7 height 7
click at [151, 399] on div "Shapes" at bounding box center [158, 480] width 21 height 6
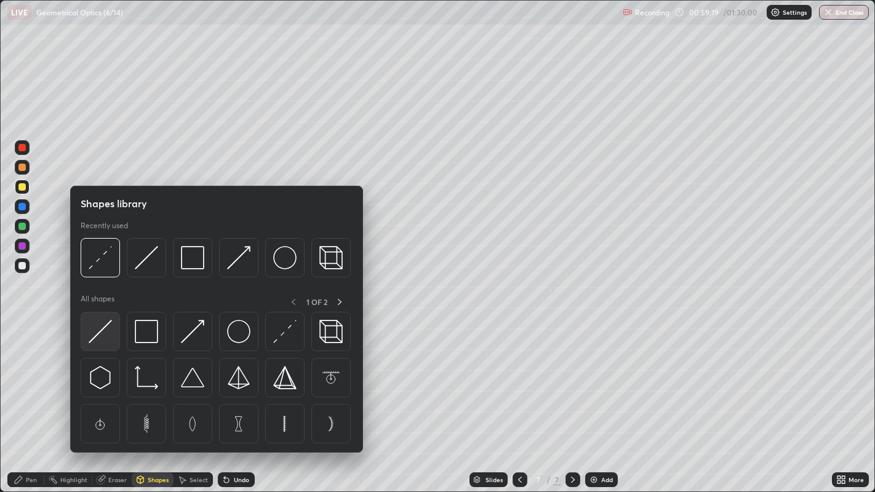
click at [95, 335] on img at bounding box center [100, 331] width 23 height 23
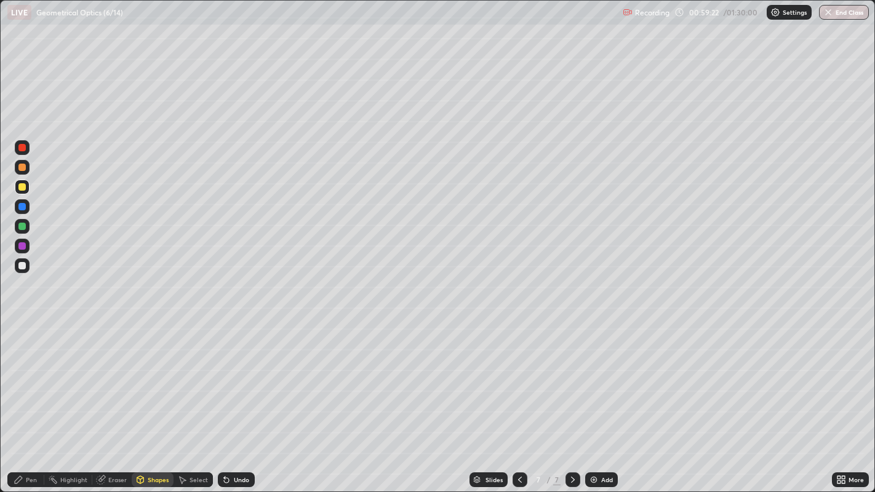
click at [30, 399] on div "Pen" at bounding box center [31, 480] width 11 height 6
click at [156, 399] on div "Shapes" at bounding box center [158, 480] width 21 height 6
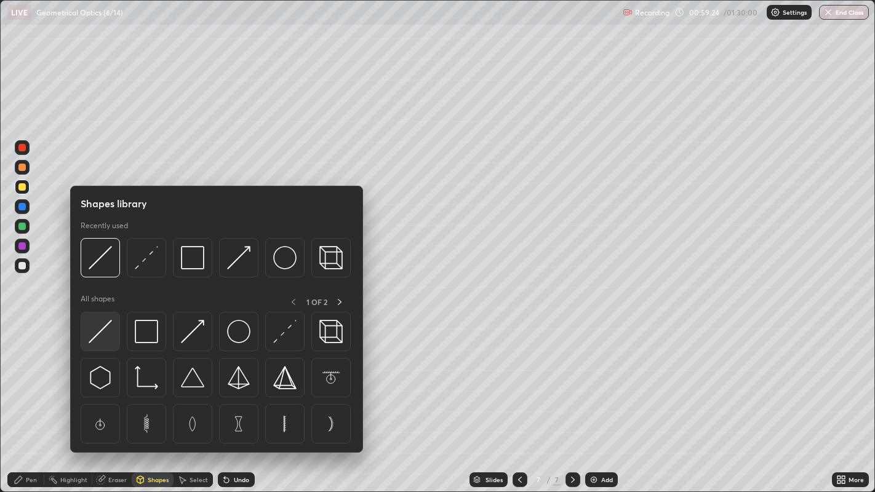
click at [106, 338] on img at bounding box center [100, 331] width 23 height 23
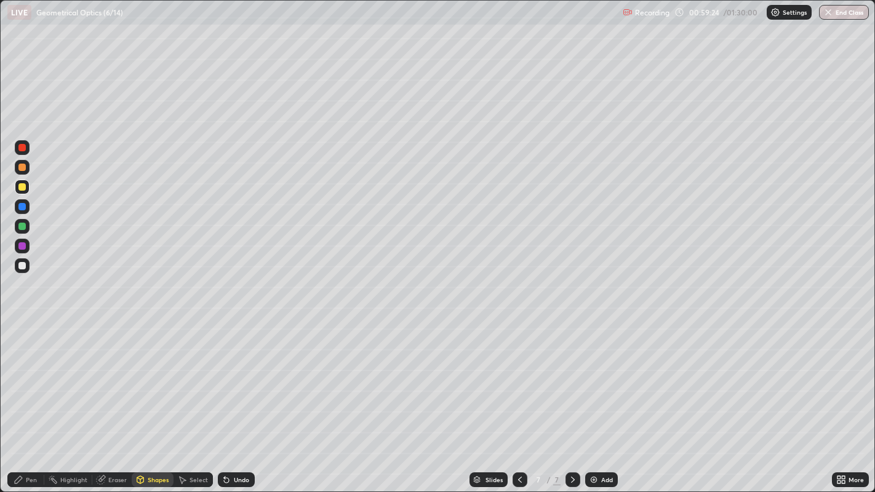
click at [22, 265] on div at bounding box center [21, 265] width 7 height 7
click at [31, 399] on div "Pen" at bounding box center [31, 480] width 11 height 6
click at [152, 399] on div "Shapes" at bounding box center [158, 480] width 21 height 6
click at [143, 399] on icon at bounding box center [140, 480] width 10 height 10
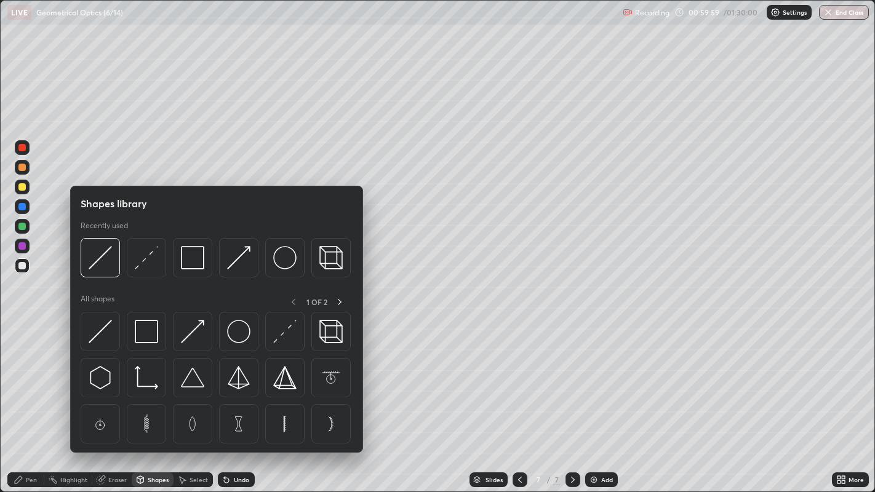
click at [103, 399] on icon at bounding box center [101, 480] width 10 height 10
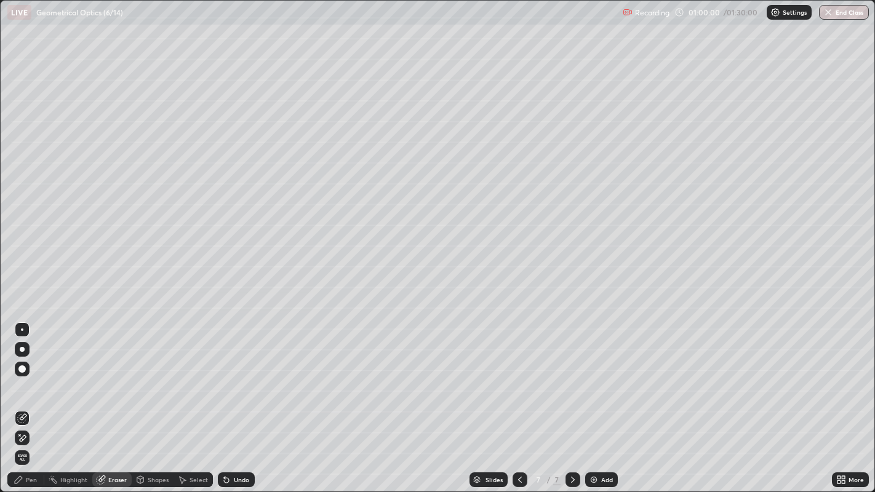
click at [19, 399] on icon at bounding box center [19, 434] width 1 height 1
click at [148, 399] on div "Shapes" at bounding box center [158, 480] width 21 height 6
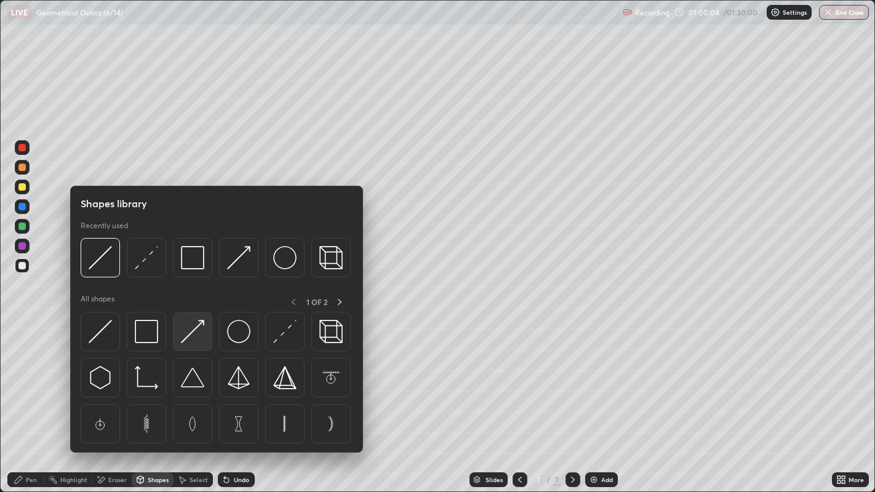
click at [200, 337] on img at bounding box center [192, 331] width 23 height 23
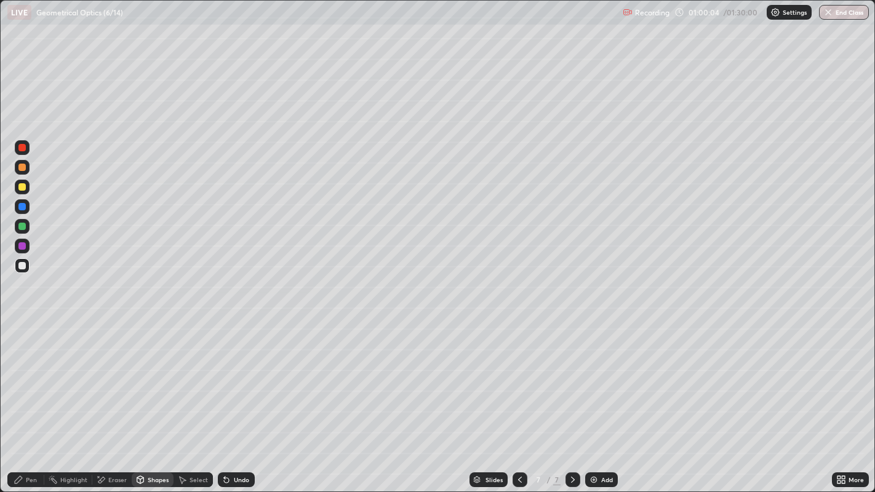
click at [22, 226] on div at bounding box center [21, 226] width 7 height 7
click at [234, 399] on div "Undo" at bounding box center [241, 480] width 15 height 6
click at [15, 399] on div "Pen" at bounding box center [25, 480] width 37 height 15
click at [148, 399] on div "Shapes" at bounding box center [158, 480] width 21 height 6
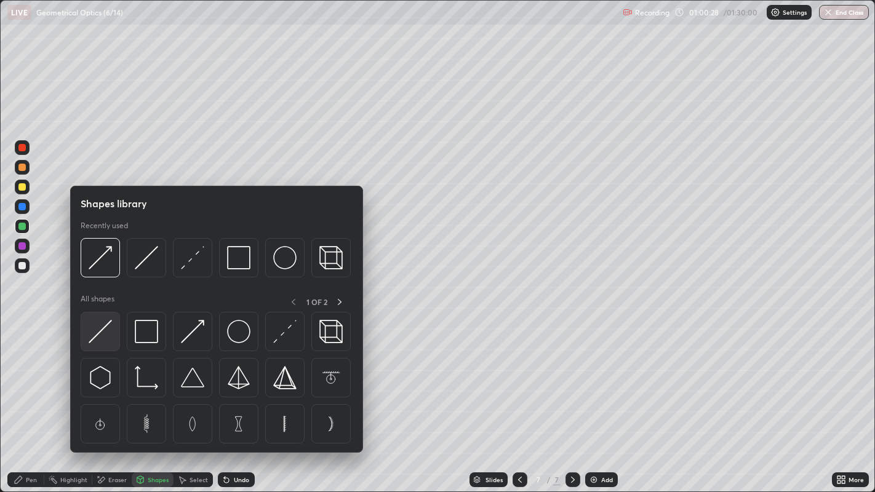
click at [106, 333] on img at bounding box center [100, 331] width 23 height 23
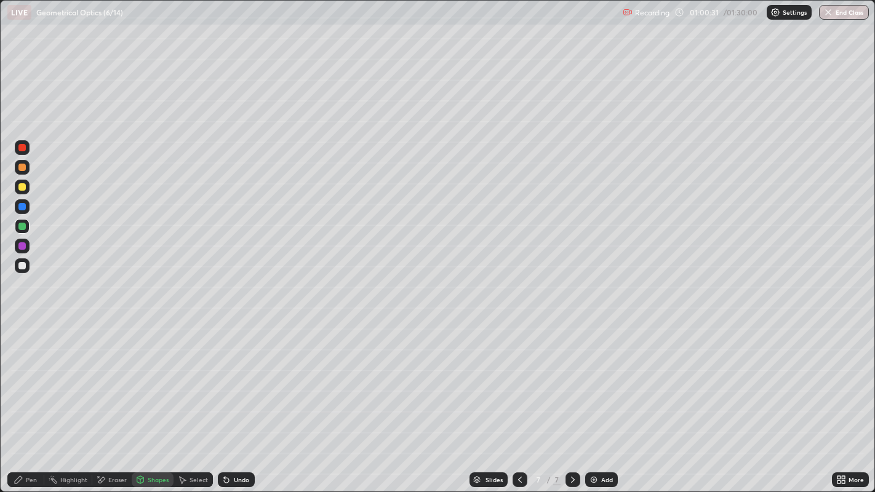
click at [225, 399] on icon at bounding box center [226, 480] width 5 height 5
click at [20, 266] on div at bounding box center [21, 265] width 7 height 7
click at [28, 399] on div "Pen" at bounding box center [31, 480] width 11 height 6
click at [153, 399] on div "Shapes" at bounding box center [158, 480] width 21 height 6
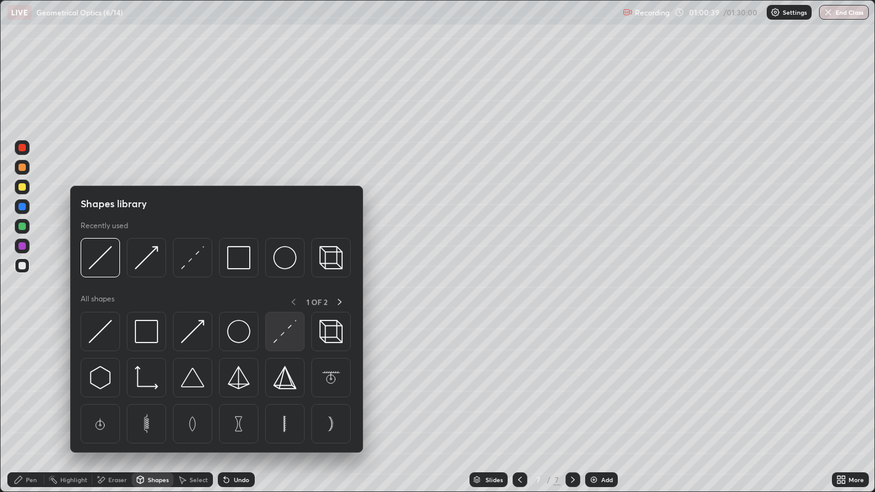
click at [280, 332] on img at bounding box center [284, 331] width 23 height 23
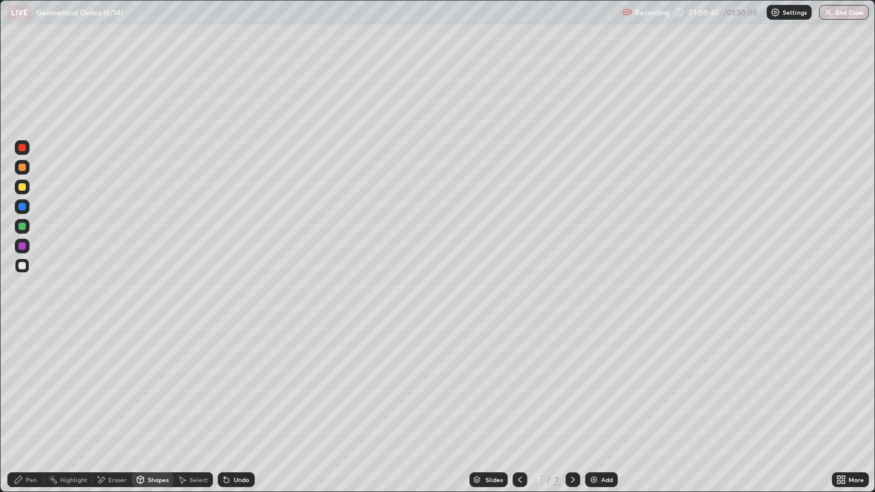
click at [23, 225] on div at bounding box center [21, 226] width 7 height 7
click at [18, 247] on div at bounding box center [21, 245] width 7 height 7
click at [23, 399] on div "Pen" at bounding box center [25, 480] width 37 height 15
click at [148, 399] on div "Shapes" at bounding box center [158, 480] width 21 height 6
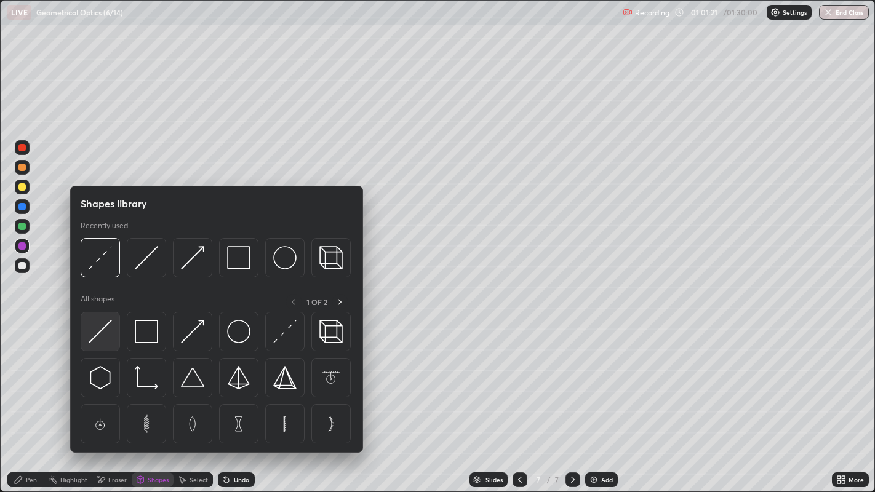
click at [98, 335] on img at bounding box center [100, 331] width 23 height 23
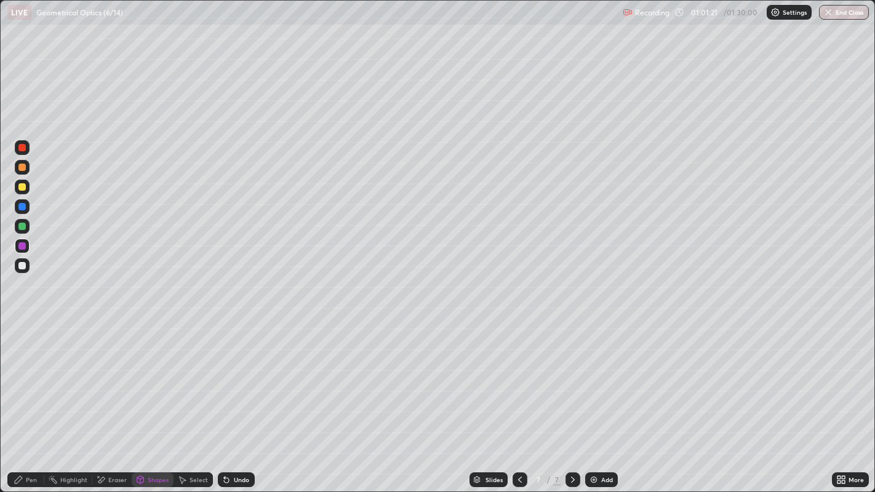
click at [21, 263] on div at bounding box center [21, 265] width 7 height 7
click at [23, 399] on icon at bounding box center [19, 480] width 10 height 10
click at [228, 399] on icon at bounding box center [227, 480] width 10 height 10
click at [237, 399] on div "Undo" at bounding box center [236, 480] width 37 height 15
click at [148, 399] on div "Shapes" at bounding box center [158, 480] width 21 height 6
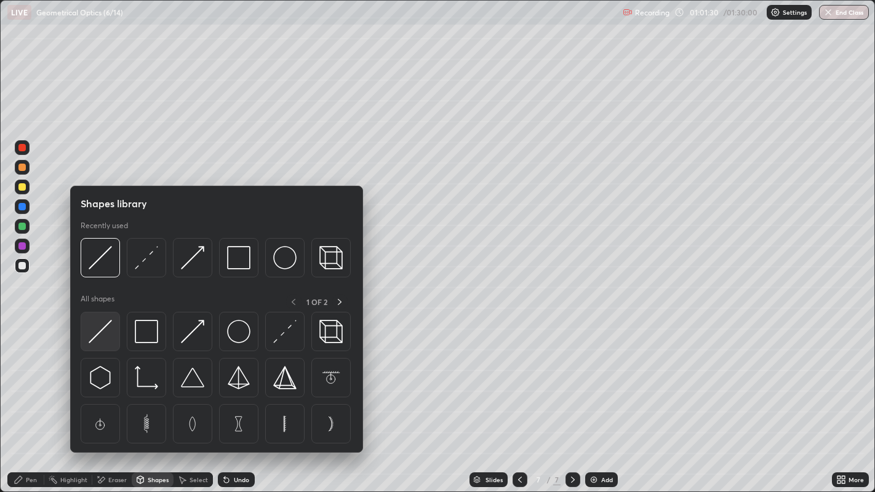
click at [99, 333] on img at bounding box center [100, 331] width 23 height 23
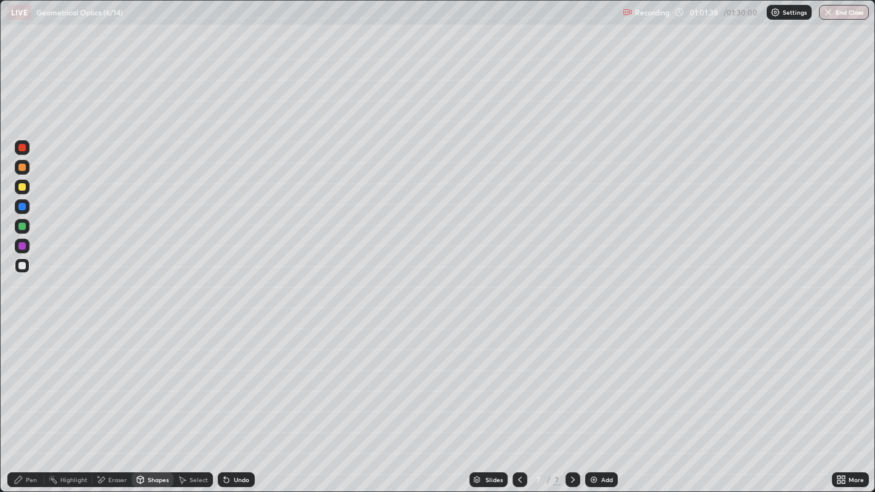
click at [31, 399] on div "Pen" at bounding box center [31, 480] width 11 height 6
click at [23, 206] on div at bounding box center [21, 206] width 7 height 7
click at [20, 249] on div at bounding box center [21, 245] width 7 height 7
click at [23, 184] on div at bounding box center [21, 186] width 7 height 7
click at [148, 399] on div "Shapes" at bounding box center [158, 480] width 21 height 6
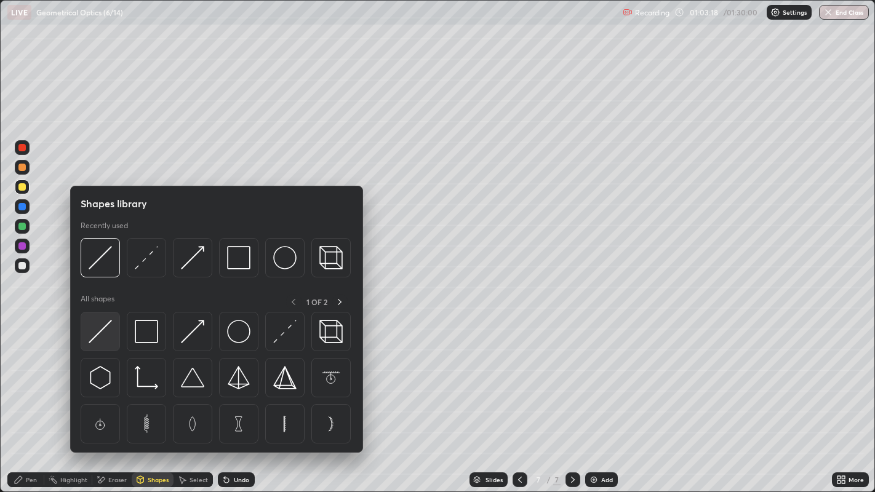
click at [103, 342] on img at bounding box center [100, 331] width 23 height 23
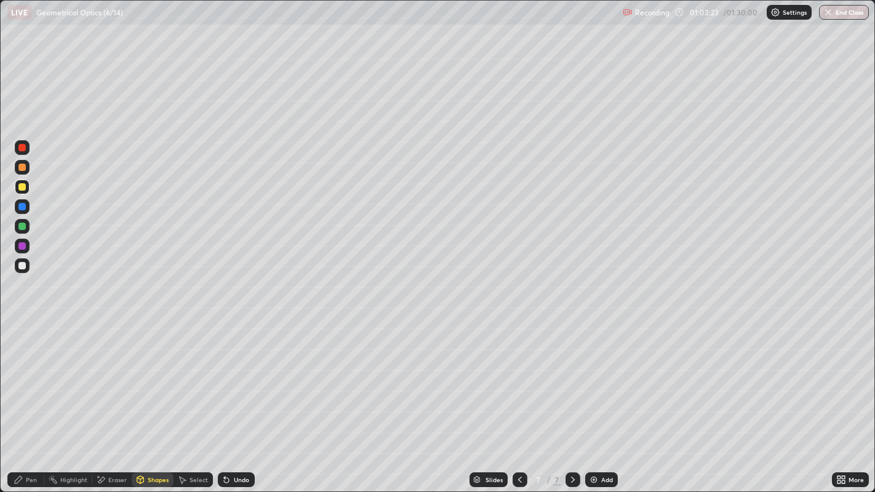
click at [34, 399] on div "Pen" at bounding box center [31, 480] width 11 height 6
click at [141, 399] on icon at bounding box center [140, 479] width 7 height 7
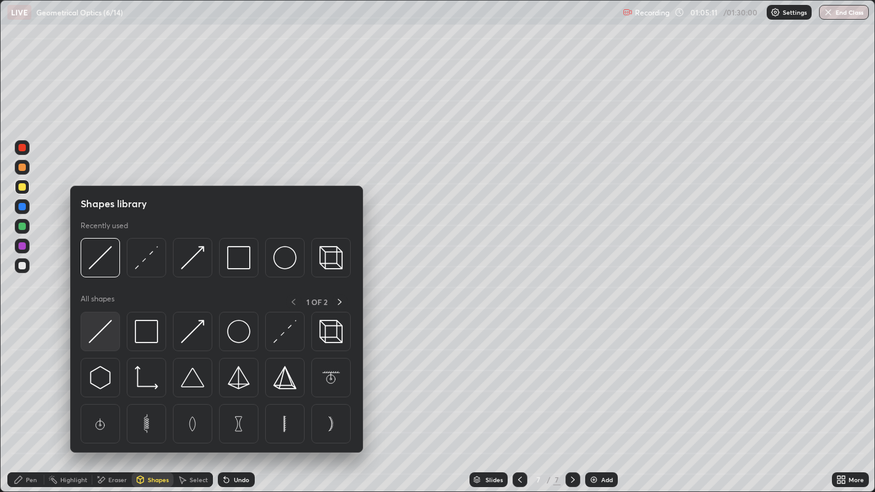
click at [91, 332] on img at bounding box center [100, 331] width 23 height 23
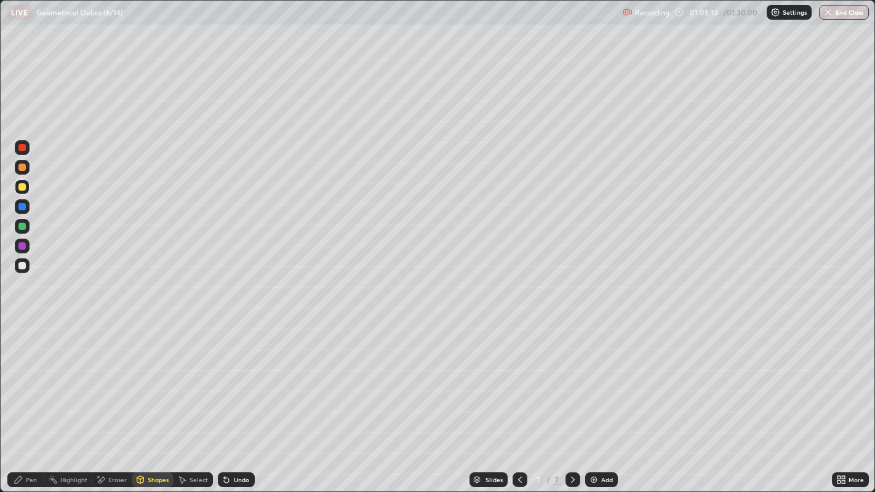
click at [23, 265] on div at bounding box center [21, 265] width 7 height 7
click at [153, 399] on div "Shapes" at bounding box center [158, 480] width 21 height 6
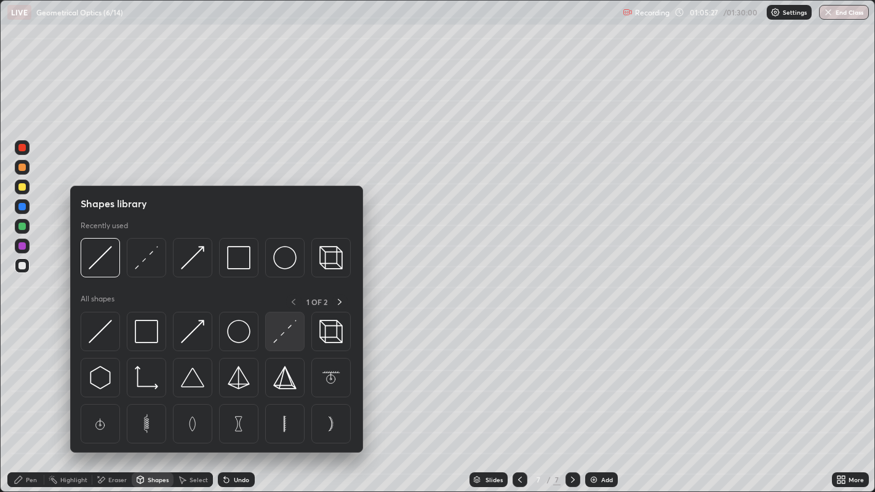
click at [283, 339] on img at bounding box center [284, 331] width 23 height 23
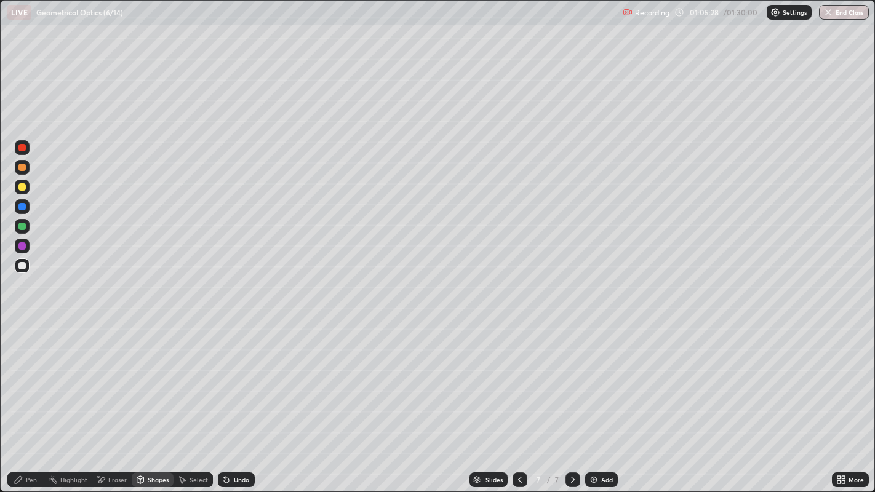
click at [20, 248] on div at bounding box center [21, 245] width 7 height 7
click at [25, 399] on div "Pen" at bounding box center [25, 480] width 37 height 15
click at [24, 268] on div at bounding box center [21, 265] width 7 height 7
click at [20, 247] on div at bounding box center [21, 245] width 7 height 7
click at [23, 265] on div at bounding box center [21, 265] width 7 height 7
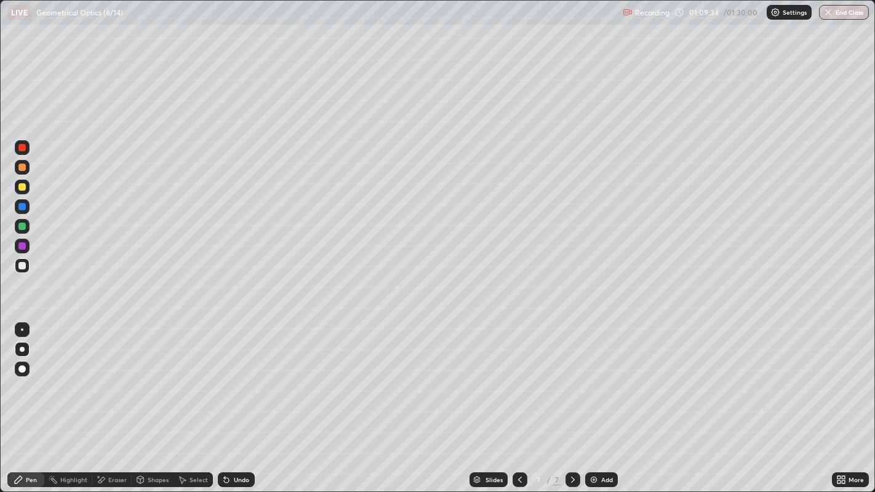
click at [23, 187] on div at bounding box center [21, 186] width 7 height 7
click at [606, 399] on div "Add" at bounding box center [607, 480] width 12 height 6
click at [25, 265] on div at bounding box center [21, 265] width 7 height 7
click at [22, 226] on div at bounding box center [21, 226] width 7 height 7
click at [20, 268] on div at bounding box center [21, 265] width 7 height 7
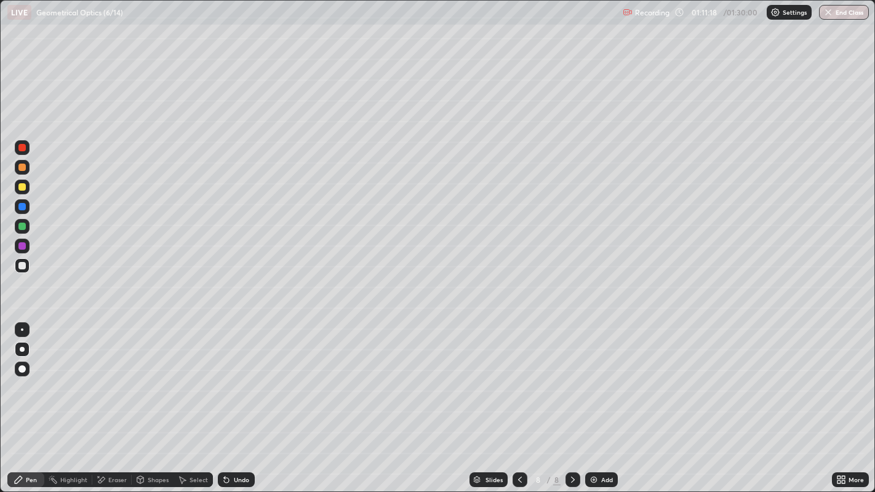
click at [238, 399] on div "Undo" at bounding box center [241, 480] width 15 height 6
click at [22, 186] on div at bounding box center [21, 186] width 7 height 7
click at [194, 399] on div "Select" at bounding box center [199, 480] width 18 height 6
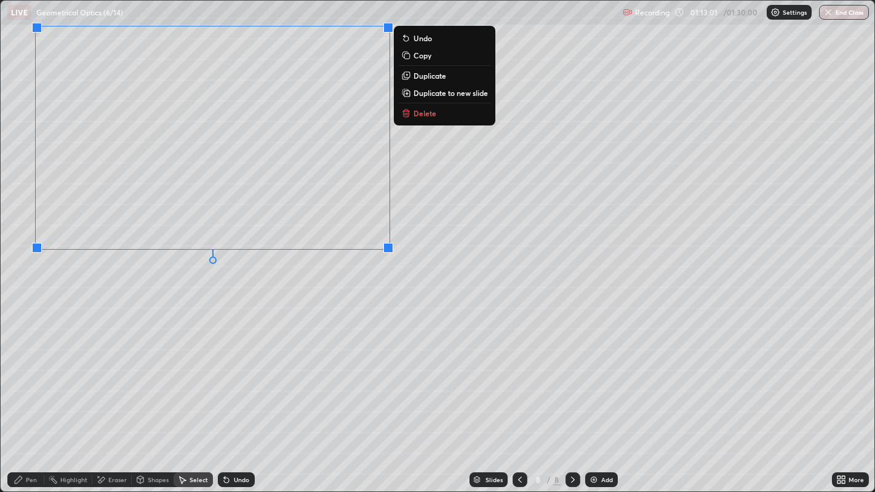
click at [126, 328] on div "0 ° Undo Copy Duplicate Duplicate to new slide Delete" at bounding box center [438, 247] width 874 height 492
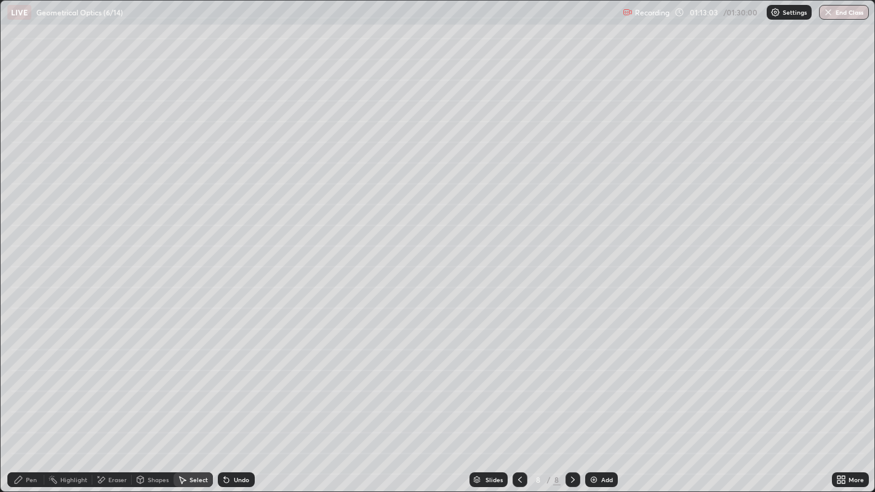
click at [20, 399] on icon at bounding box center [18, 479] width 7 height 7
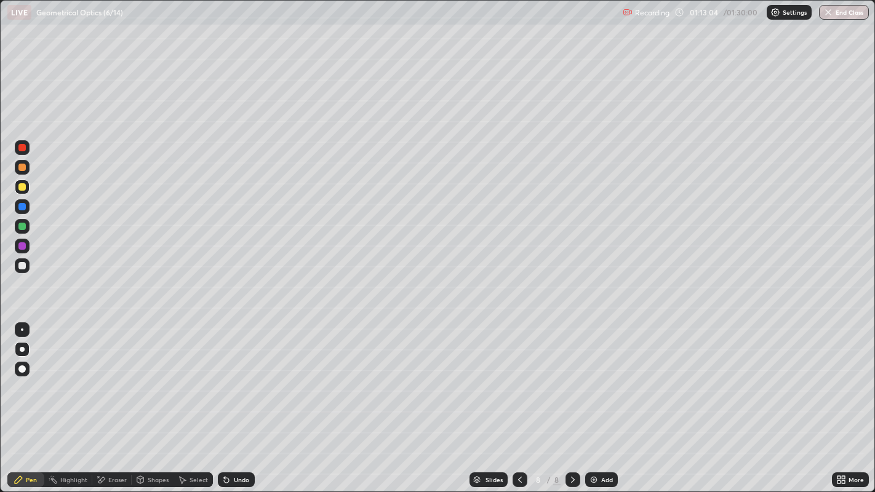
click at [15, 189] on div at bounding box center [22, 187] width 15 height 15
click at [23, 268] on div at bounding box center [21, 265] width 7 height 7
click at [22, 226] on div at bounding box center [21, 226] width 7 height 7
click at [23, 267] on div at bounding box center [21, 265] width 7 height 7
click at [194, 399] on div "Select" at bounding box center [199, 480] width 18 height 6
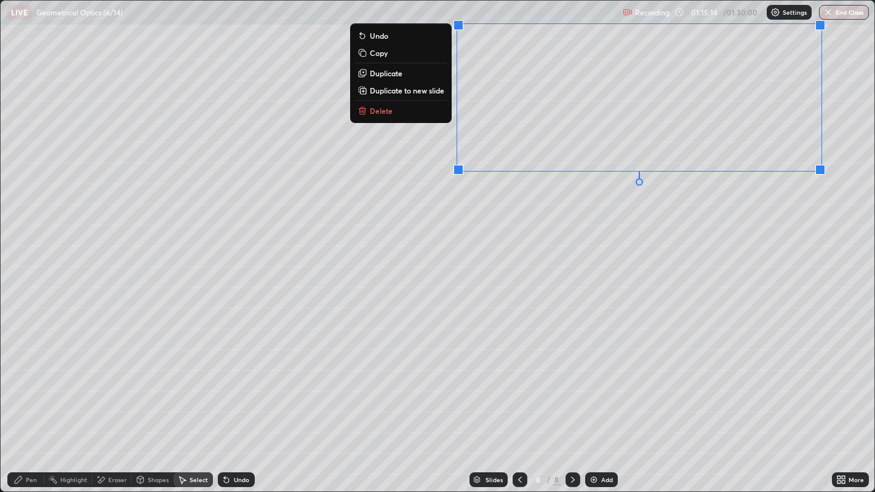
click at [625, 354] on div "0 ° Undo Copy Duplicate Duplicate to new slide Delete" at bounding box center [438, 247] width 874 height 492
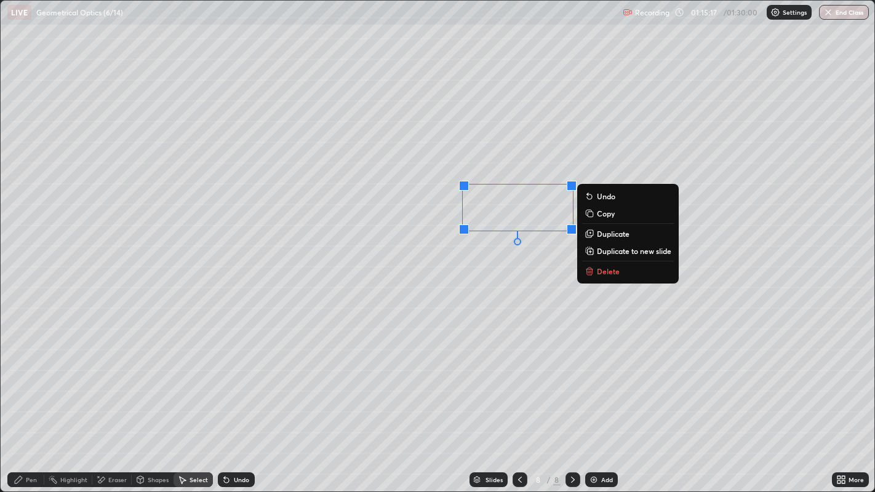
click at [578, 329] on div "0 ° Undo Copy Duplicate Duplicate to new slide Delete" at bounding box center [438, 247] width 874 height 492
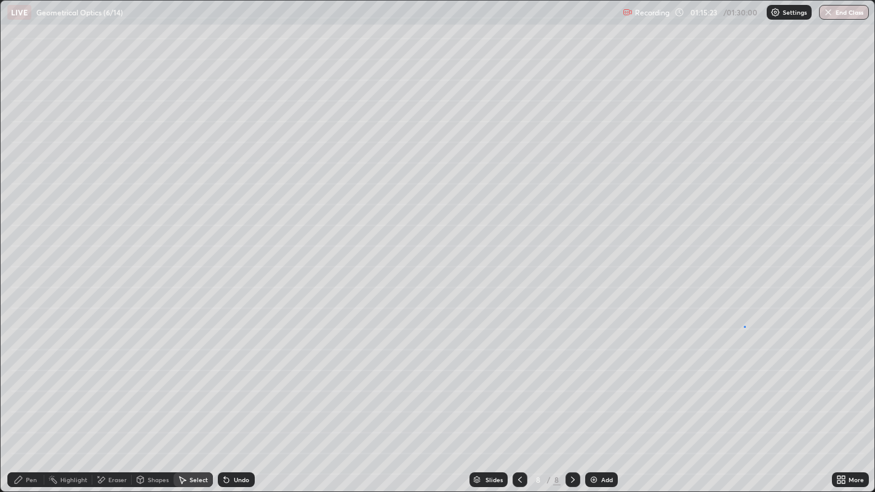
click at [744, 326] on div "0 ° Undo Copy Duplicate Duplicate to new slide Delete" at bounding box center [438, 247] width 874 height 492
click at [31, 399] on div "Pen" at bounding box center [31, 480] width 11 height 6
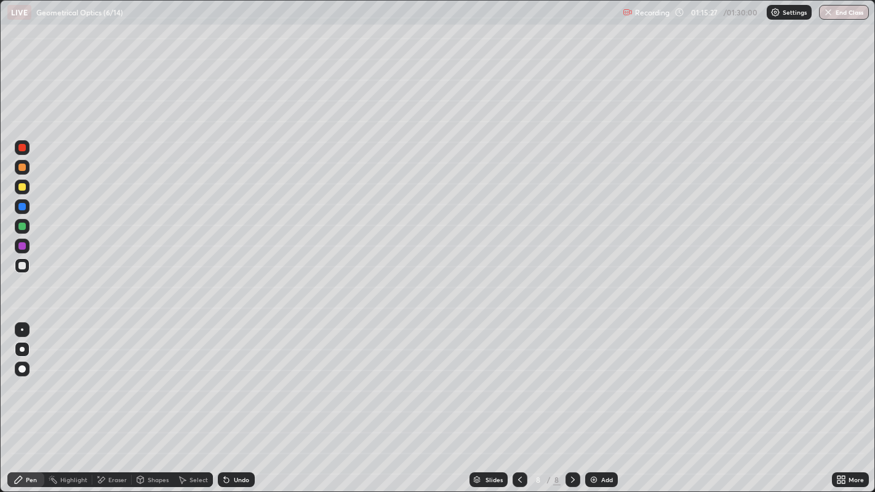
click at [21, 185] on div at bounding box center [21, 186] width 7 height 7
click at [23, 265] on div at bounding box center [21, 265] width 7 height 7
click at [20, 190] on div at bounding box center [21, 186] width 7 height 7
click at [29, 265] on div at bounding box center [22, 265] width 15 height 15
click at [25, 230] on div at bounding box center [22, 226] width 15 height 15
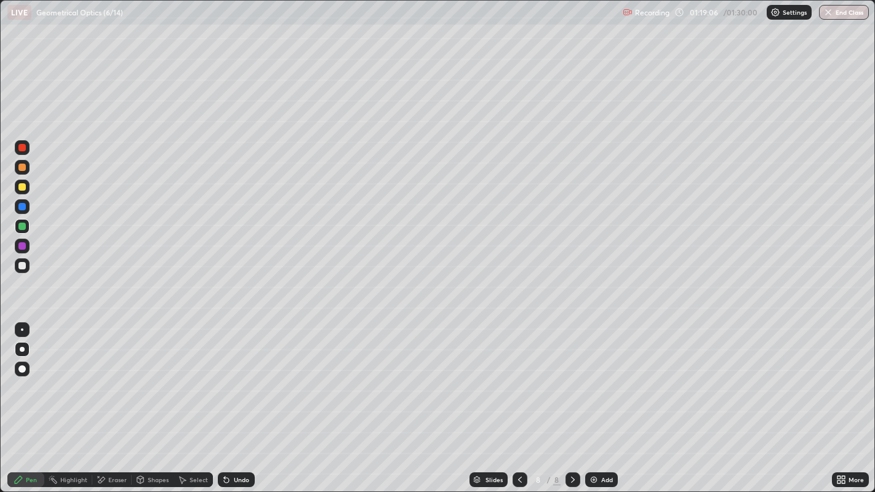
click at [25, 265] on div at bounding box center [21, 265] width 7 height 7
click at [23, 226] on div at bounding box center [21, 226] width 7 height 7
click at [114, 399] on div "Eraser" at bounding box center [117, 480] width 18 height 6
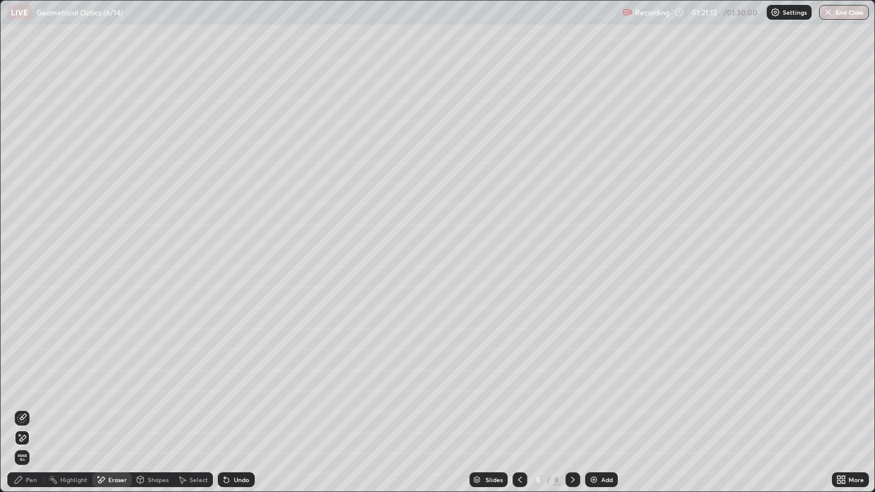
click at [23, 399] on div "Pen" at bounding box center [25, 480] width 37 height 15
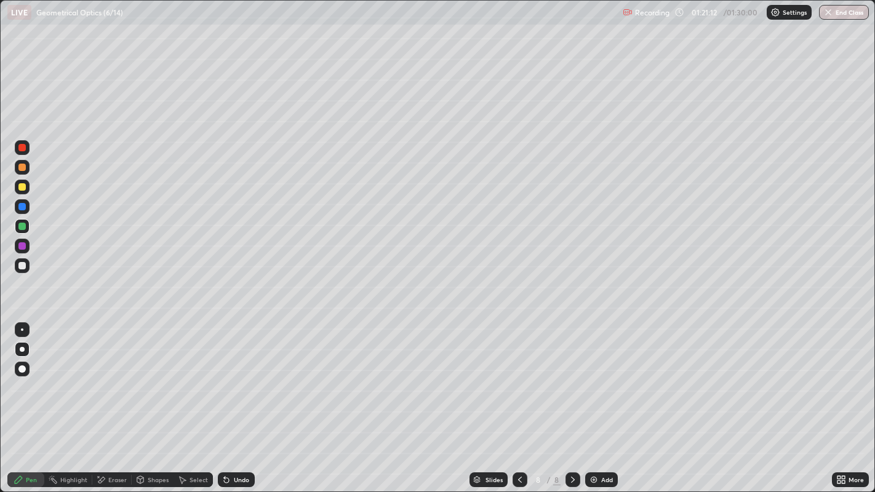
click at [23, 246] on div at bounding box center [21, 245] width 7 height 7
click at [836, 12] on button "End Class" at bounding box center [844, 12] width 49 height 15
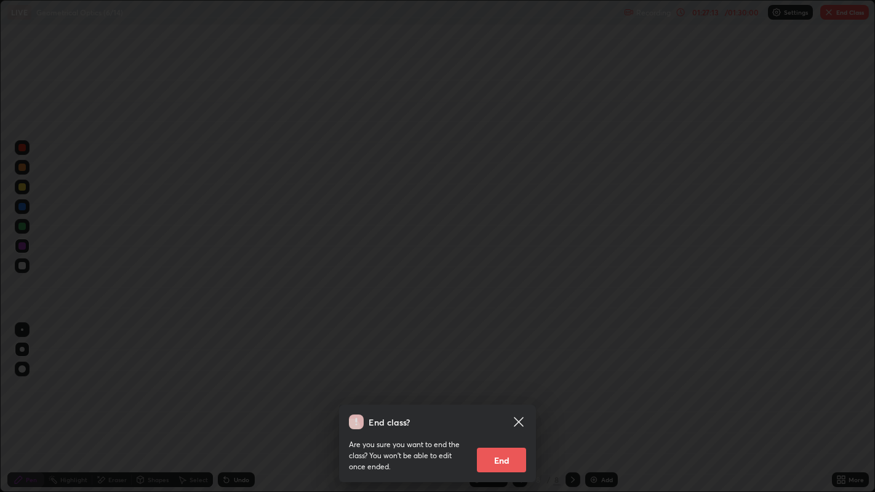
click at [498, 399] on button "End" at bounding box center [501, 460] width 49 height 25
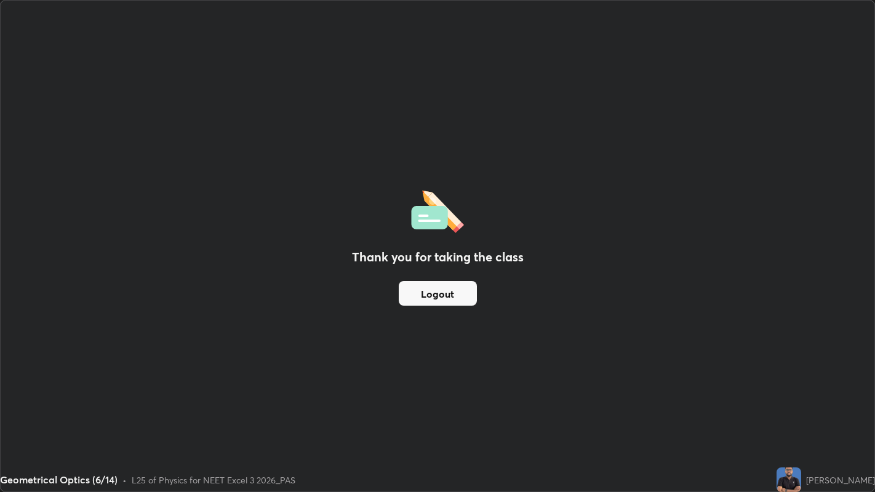
click at [425, 302] on button "Logout" at bounding box center [438, 293] width 78 height 25
